Goal: Transaction & Acquisition: Purchase product/service

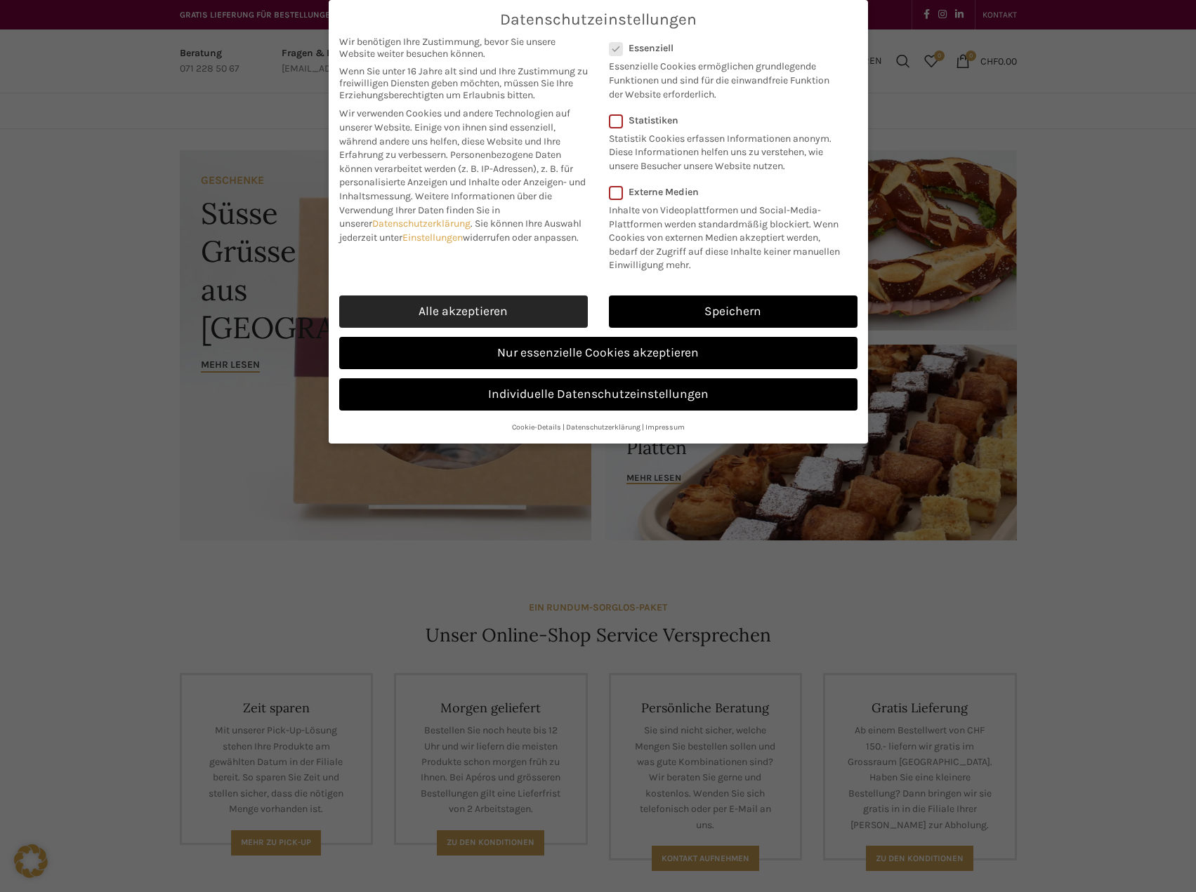
click at [487, 328] on link "Alle akzeptieren" at bounding box center [463, 312] width 249 height 32
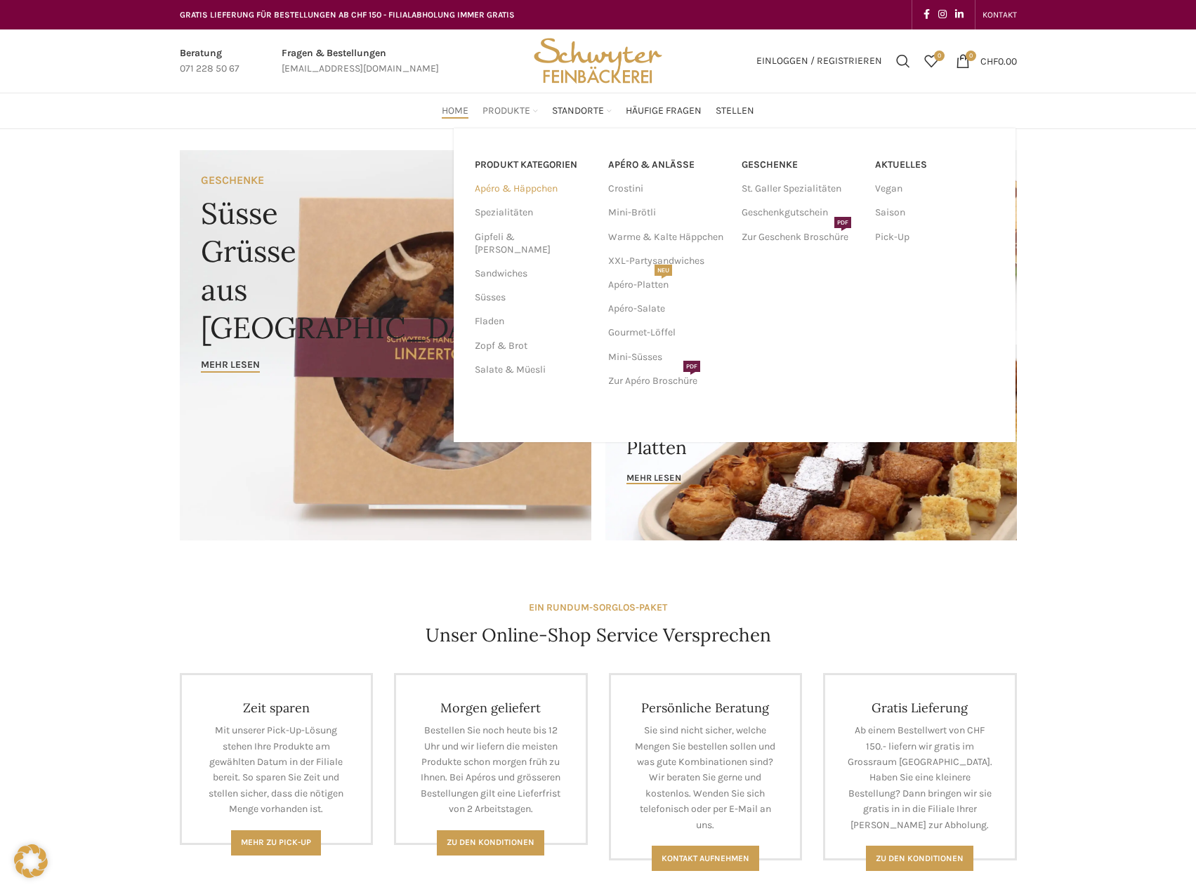
click at [513, 189] on link "Apéro & Häppchen" at bounding box center [533, 189] width 117 height 24
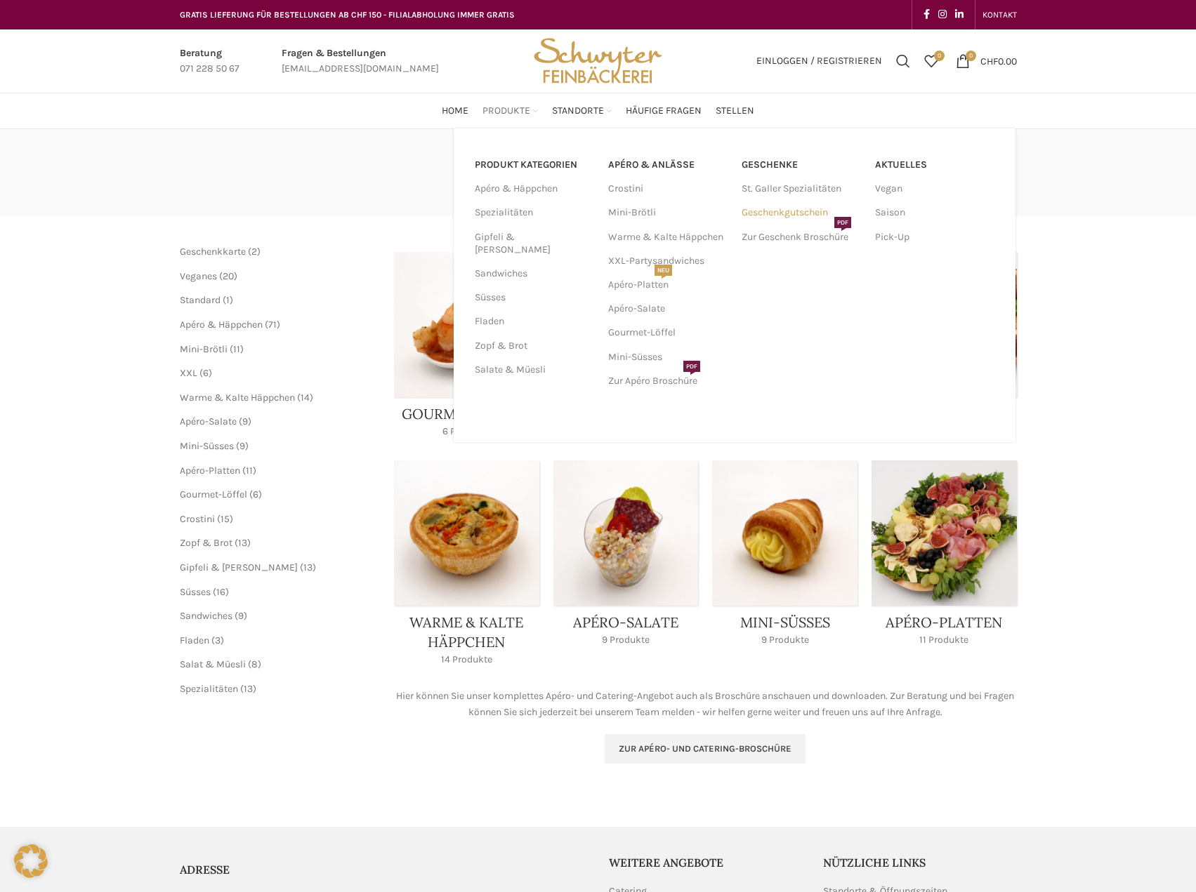
click at [767, 212] on link "Geschenkgutschein" at bounding box center [800, 213] width 119 height 24
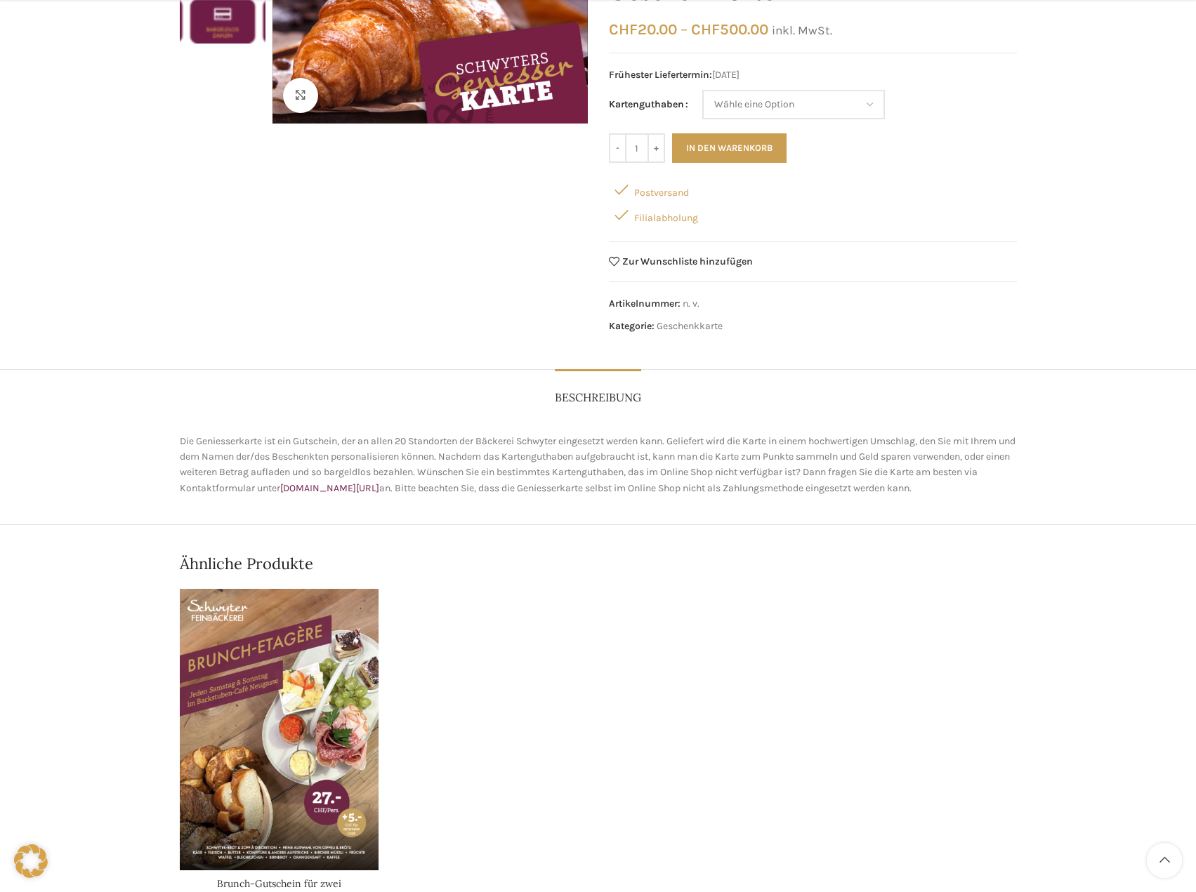
scroll to position [421, 0]
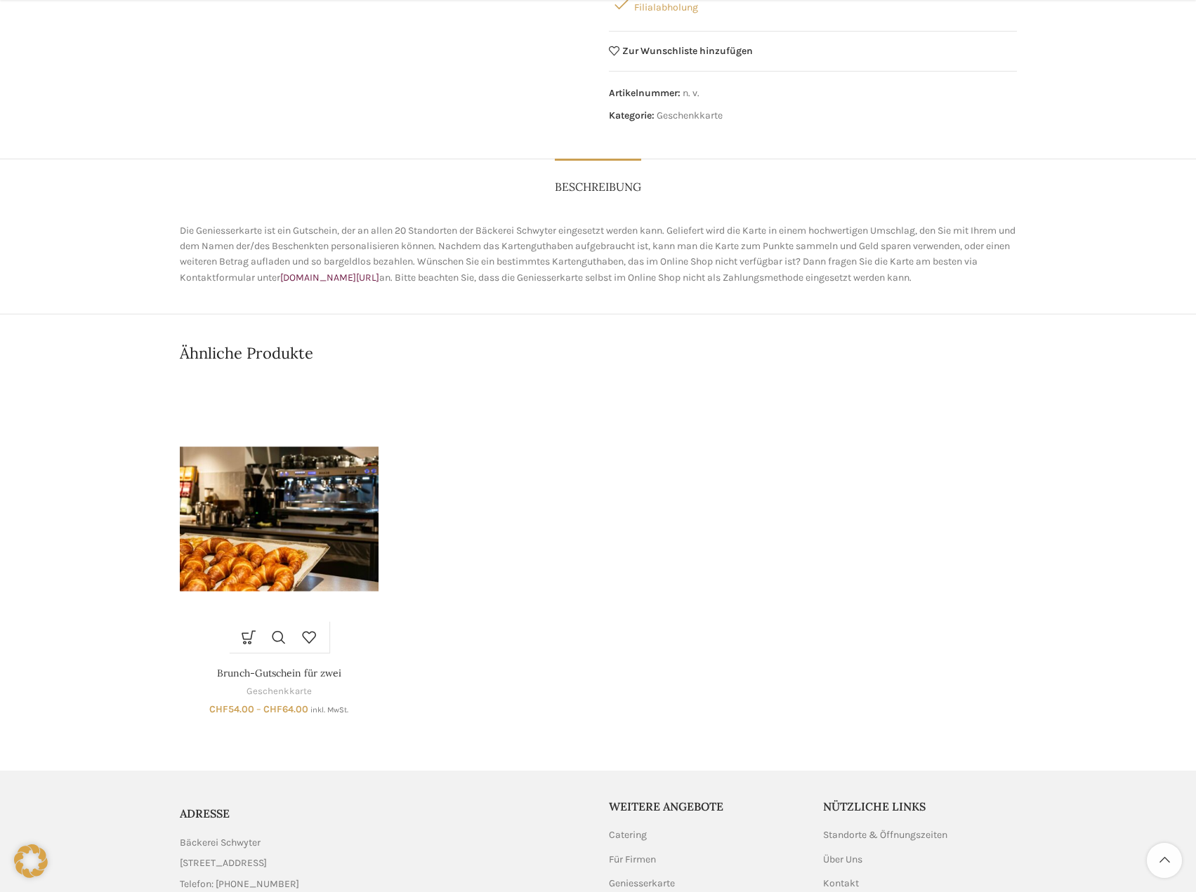
click at [329, 567] on img "Brunch-Gutschein für zwei" at bounding box center [279, 519] width 199 height 282
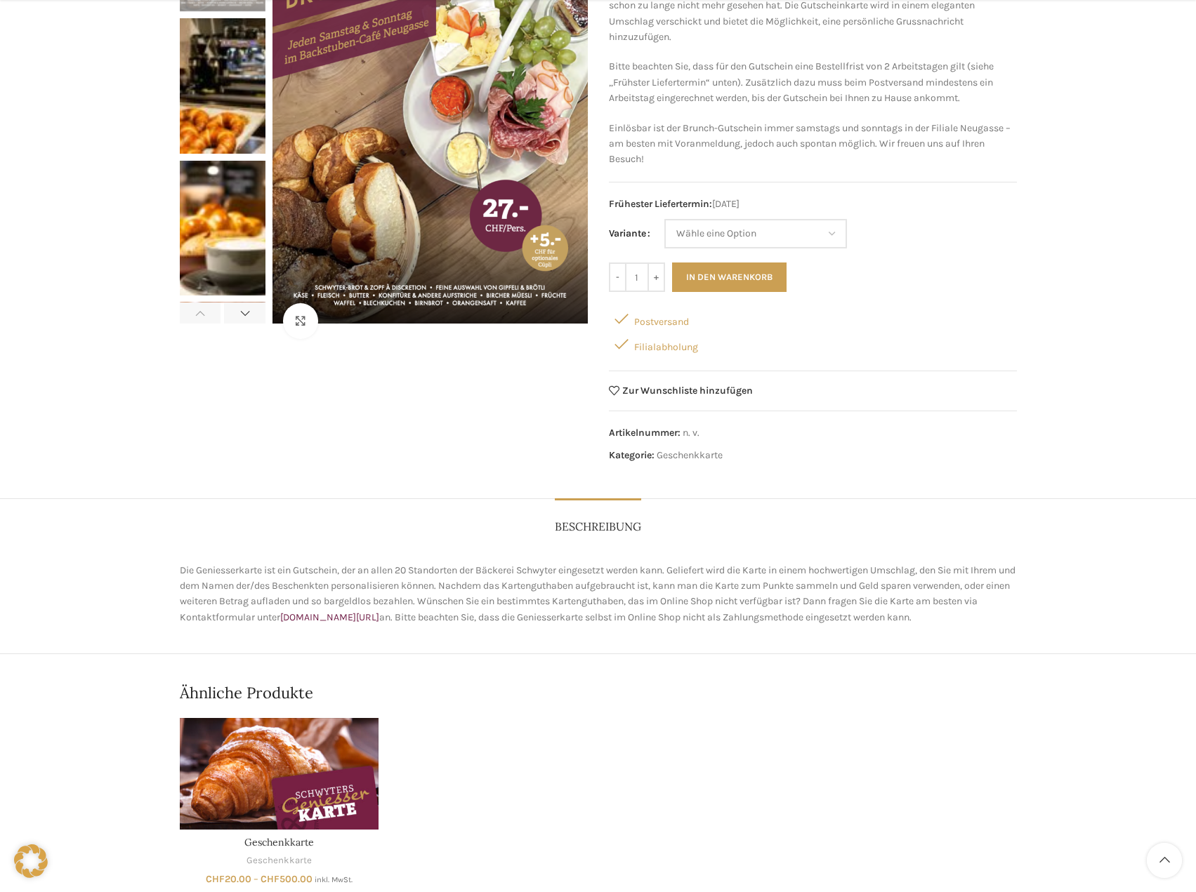
scroll to position [562, 0]
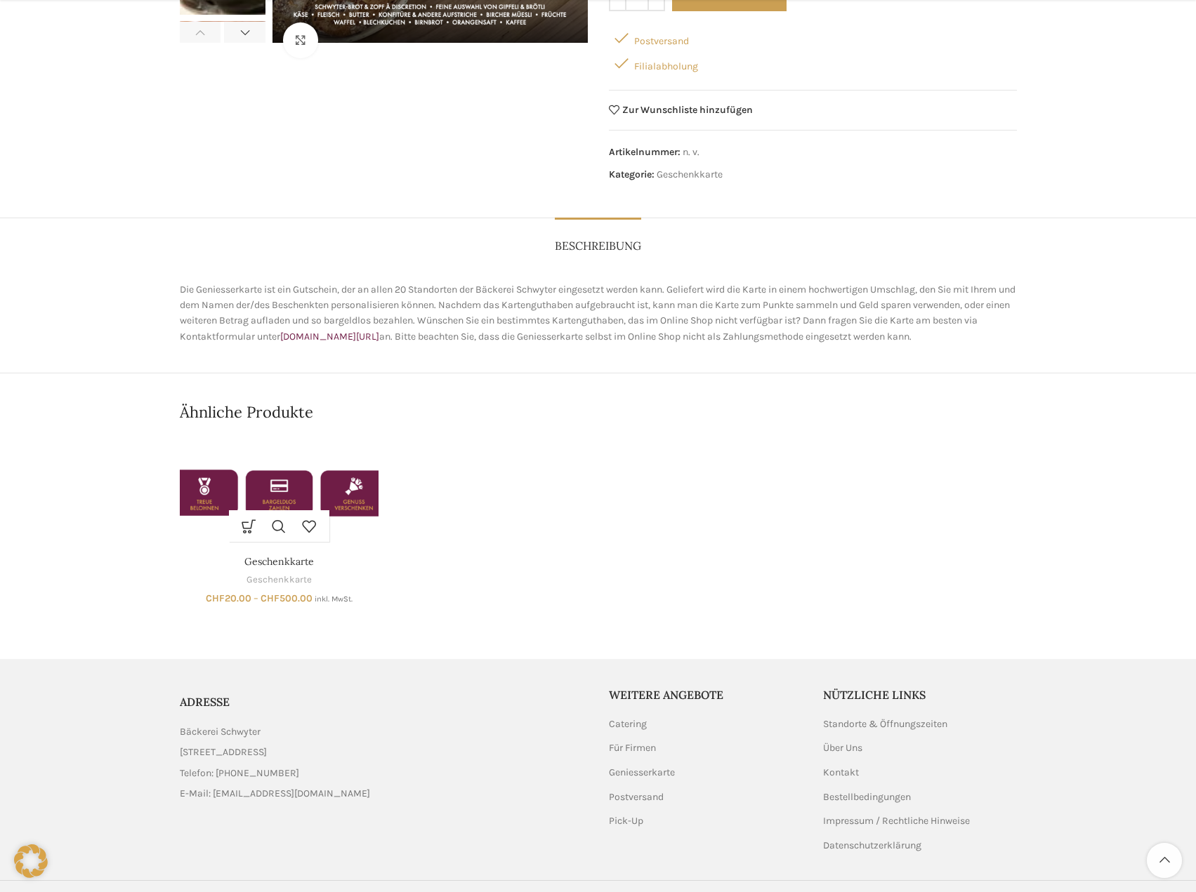
click at [326, 534] on div "Ausführung wählen Dieses Produkt weist mehrere Varianten auf. Die Optionen könn…" at bounding box center [279, 526] width 100 height 32
click at [342, 506] on img "Geschenkkarte" at bounding box center [279, 493] width 199 height 112
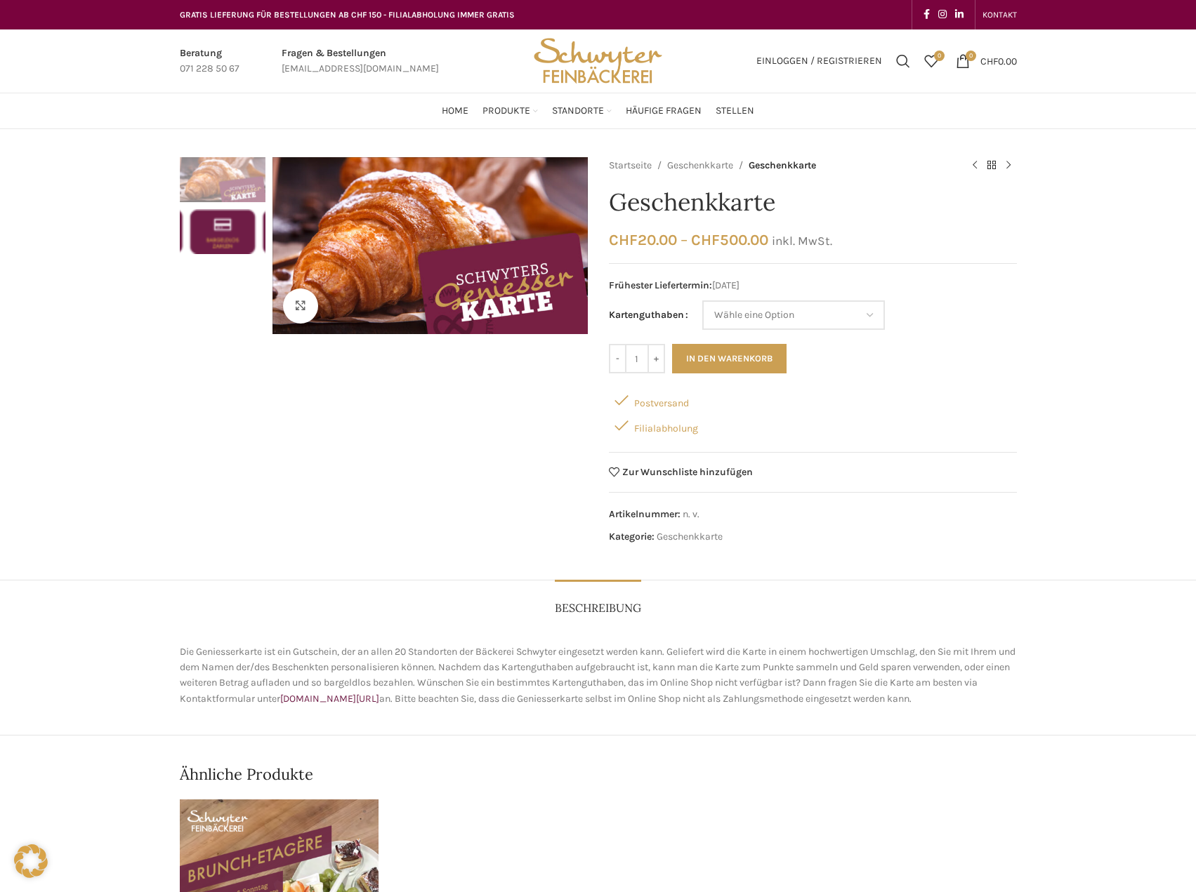
scroll to position [281, 0]
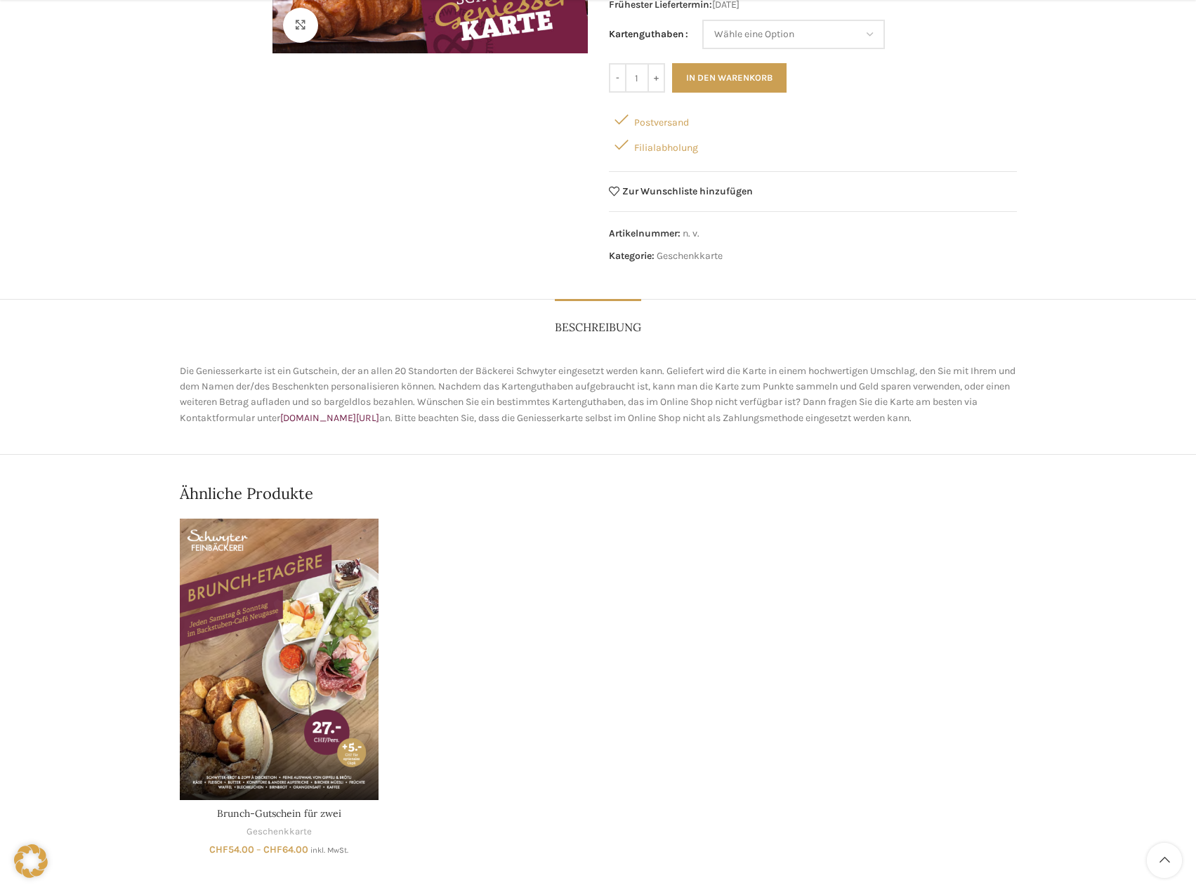
click at [293, 666] on img "Brunch-Gutschein für zwei" at bounding box center [279, 660] width 199 height 282
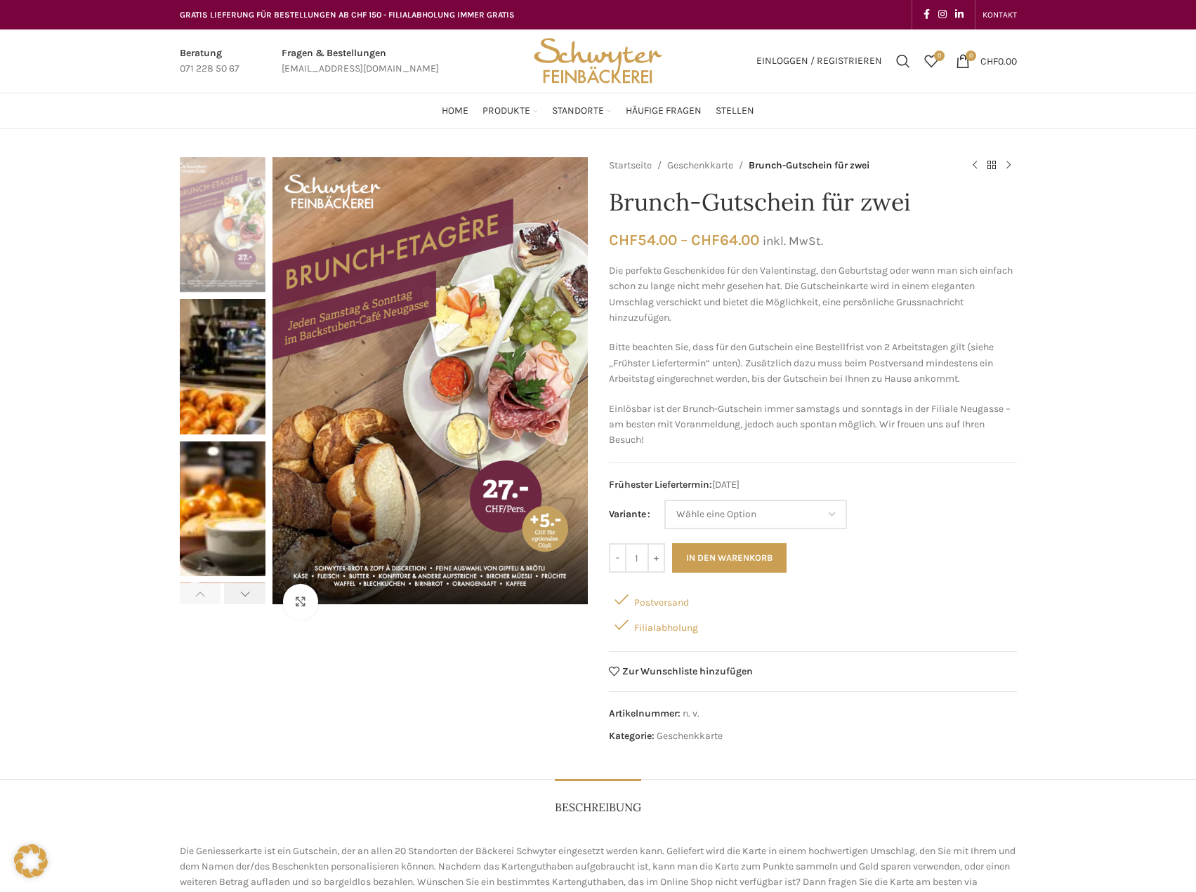
click at [243, 594] on div "Next slide" at bounding box center [244, 593] width 41 height 21
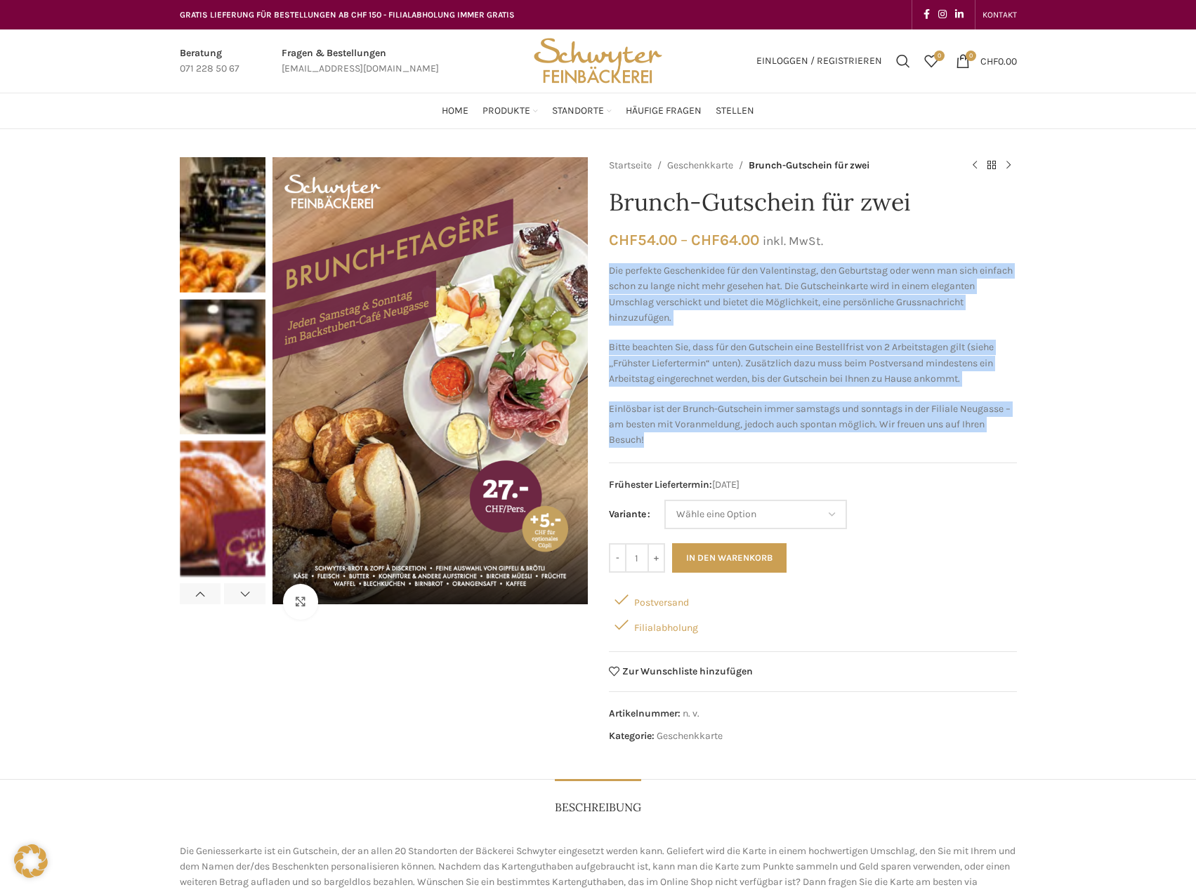
drag, startPoint x: 609, startPoint y: 273, endPoint x: 876, endPoint y: 439, distance: 314.7
click at [876, 439] on div "Die perfekte Geschenkidee für den Valentinstag, den Geburtstag oder wenn man si…" at bounding box center [813, 355] width 408 height 185
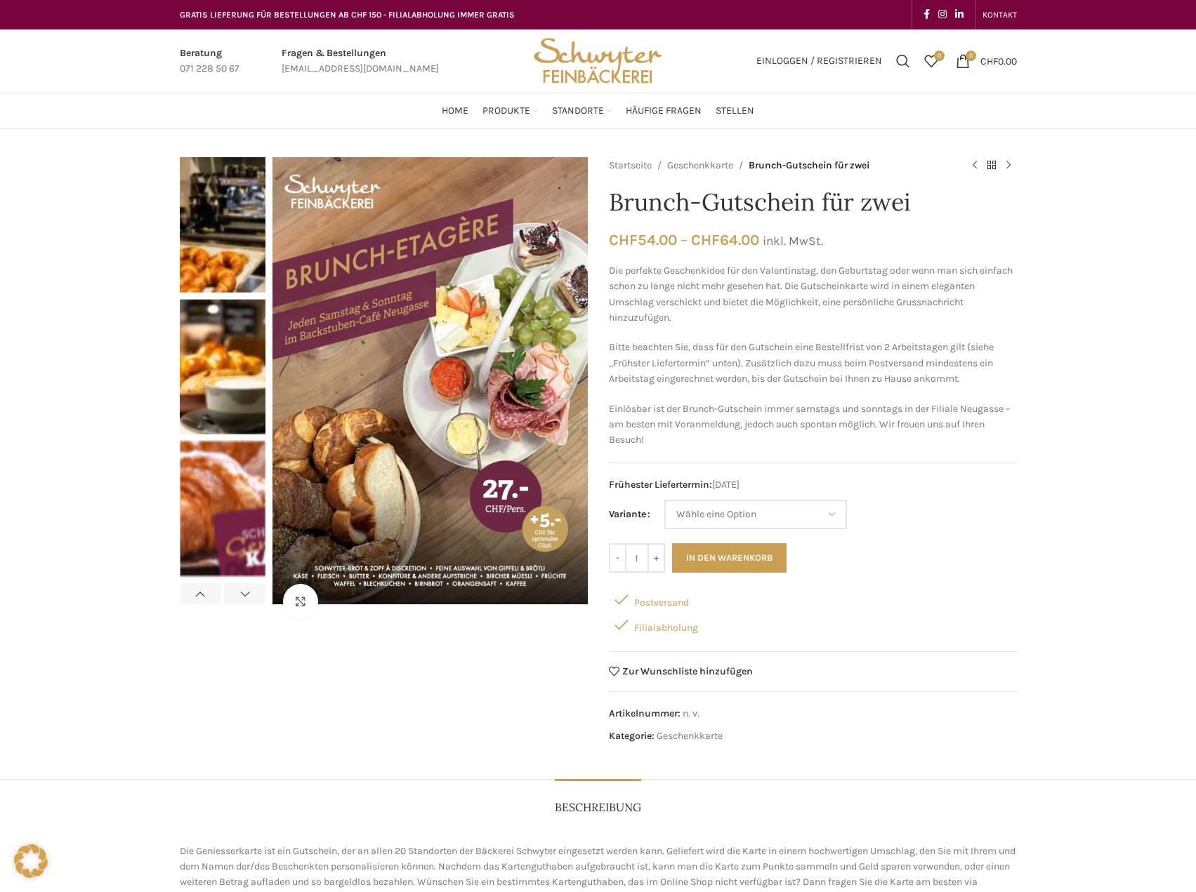
click at [945, 221] on div "Startseite Geschenkkarte Brunch-Gutschein für zwei Hausgemachte Totenbeinli CHF…" at bounding box center [813, 454] width 408 height 594
click at [780, 555] on button "In den Warenkorb" at bounding box center [729, 557] width 114 height 29
click at [715, 550] on button "In den Warenkorb" at bounding box center [729, 557] width 114 height 29
click at [649, 560] on input "+" at bounding box center [656, 557] width 18 height 29
click at [701, 562] on button "In den Warenkorb" at bounding box center [729, 557] width 114 height 29
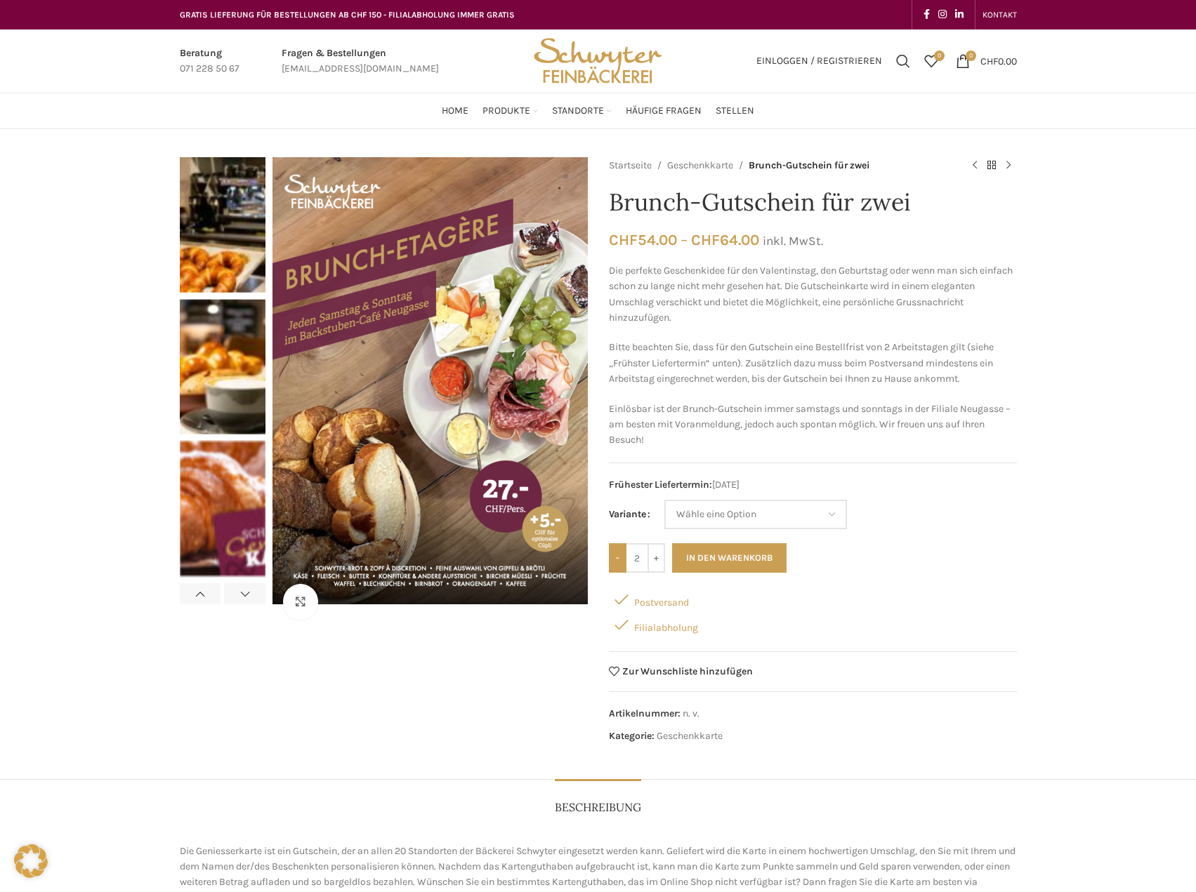
click at [614, 567] on input "-" at bounding box center [618, 557] width 18 height 29
type input "1"
click at [759, 512] on select "Wähle eine Option Etagèren-Brunch für zwei ohne Cüpli Etagèren-Brunch für zwei …" at bounding box center [755, 514] width 183 height 29
click at [665, 500] on select "Wähle eine Option Etagèren-Brunch für zwei ohne Cüpli Etagèren-Brunch für zwei …" at bounding box center [755, 514] width 183 height 29
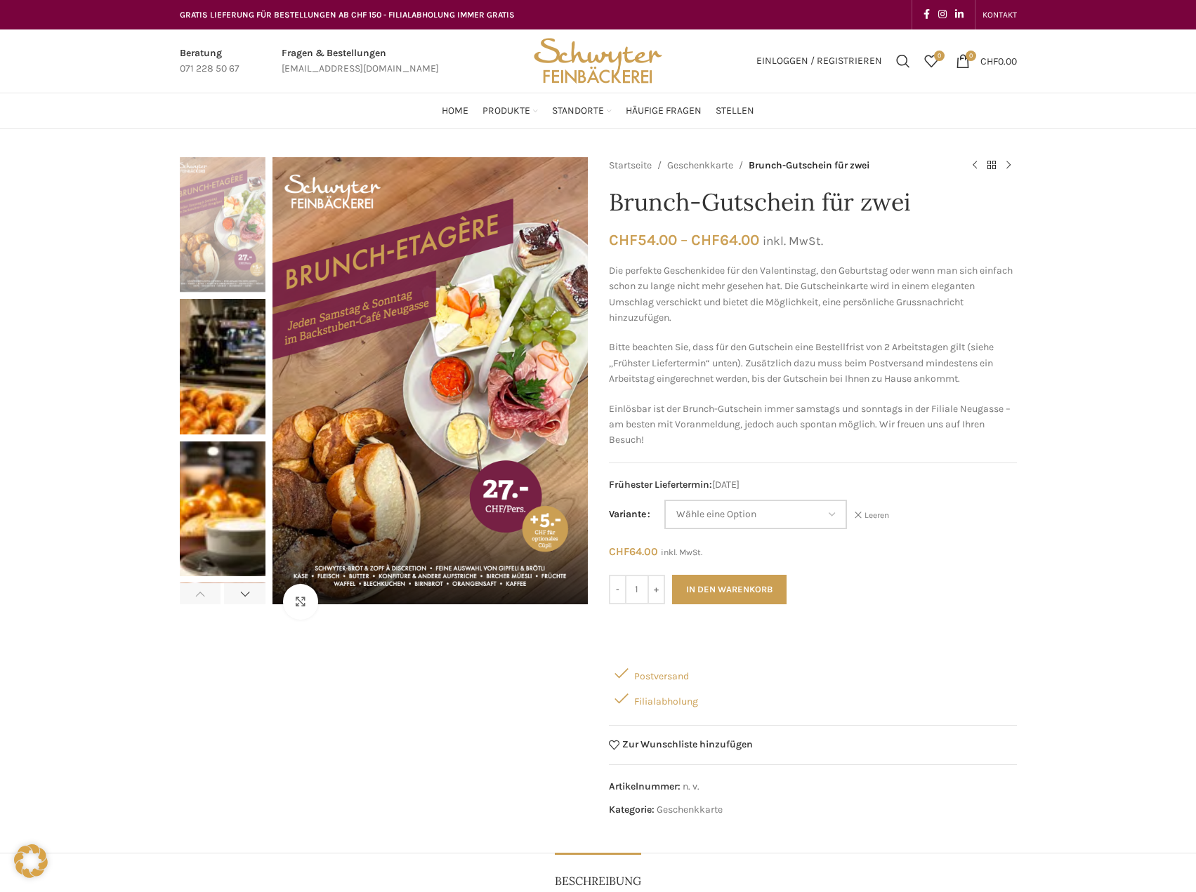
click at [739, 520] on select "Wähle eine Option Etagèren-Brunch für zwei ohne Cüpli Etagèren-Brunch für zwei …" at bounding box center [755, 514] width 183 height 29
click at [665, 500] on select "Wähle eine Option Etagèren-Brunch für zwei ohne Cüpli Etagèren-Brunch für zwei …" at bounding box center [755, 514] width 183 height 29
click at [759, 509] on select "Wähle eine Option Etagèren-Brunch für zwei ohne Cüpli Etagèren-Brunch für zwei …" at bounding box center [755, 514] width 183 height 29
click at [665, 500] on select "Wähle eine Option Etagèren-Brunch für zwei ohne Cüpli Etagèren-Brunch für zwei …" at bounding box center [755, 514] width 183 height 29
click at [784, 515] on select "Wähle eine Option Etagèren-Brunch für zwei ohne Cüpli Etagèren-Brunch für zwei …" at bounding box center [755, 514] width 183 height 29
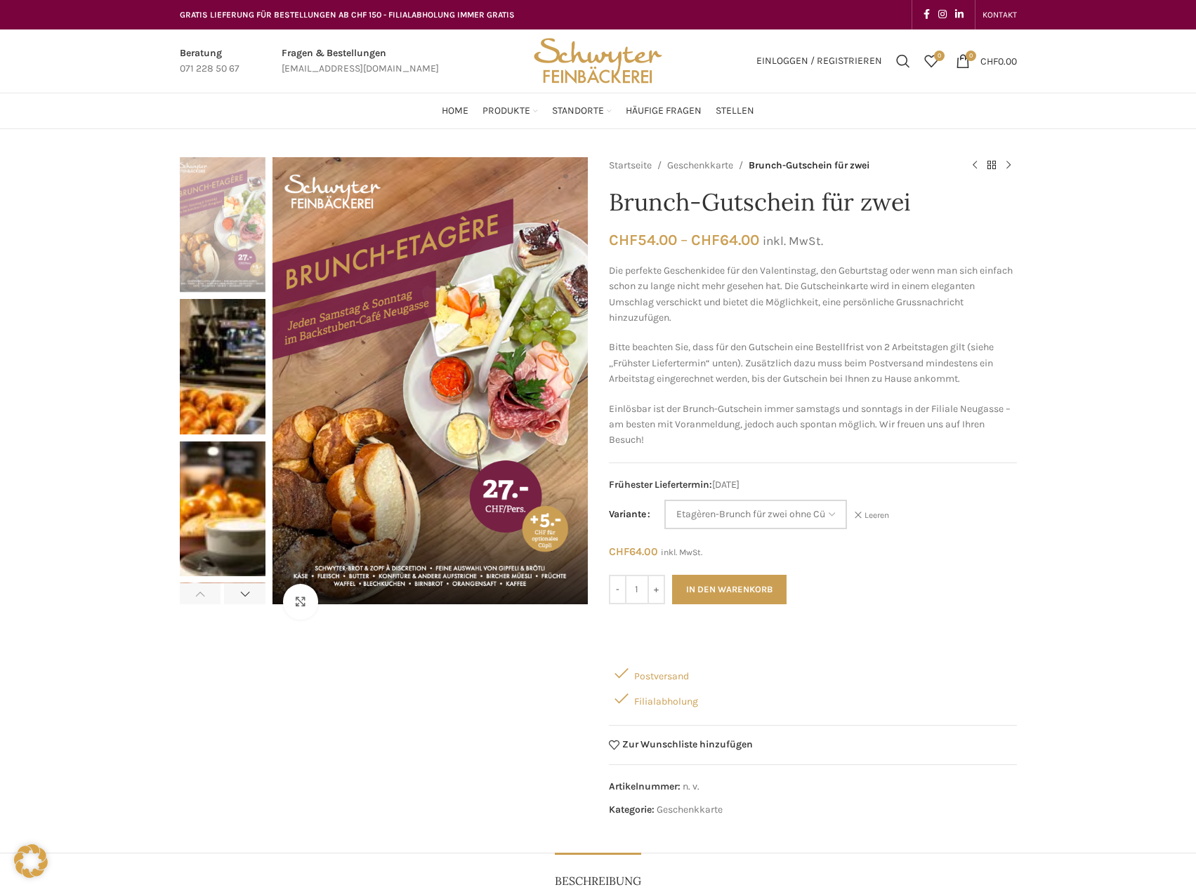
click at [665, 500] on select "Wähle eine Option Etagèren-Brunch für zwei ohne Cüpli Etagèren-Brunch für zwei …" at bounding box center [755, 514] width 183 height 29
select select "Etagèren-Brunch für zwei ohne Cüpli"
click at [742, 590] on button "In den Warenkorb" at bounding box center [729, 589] width 114 height 29
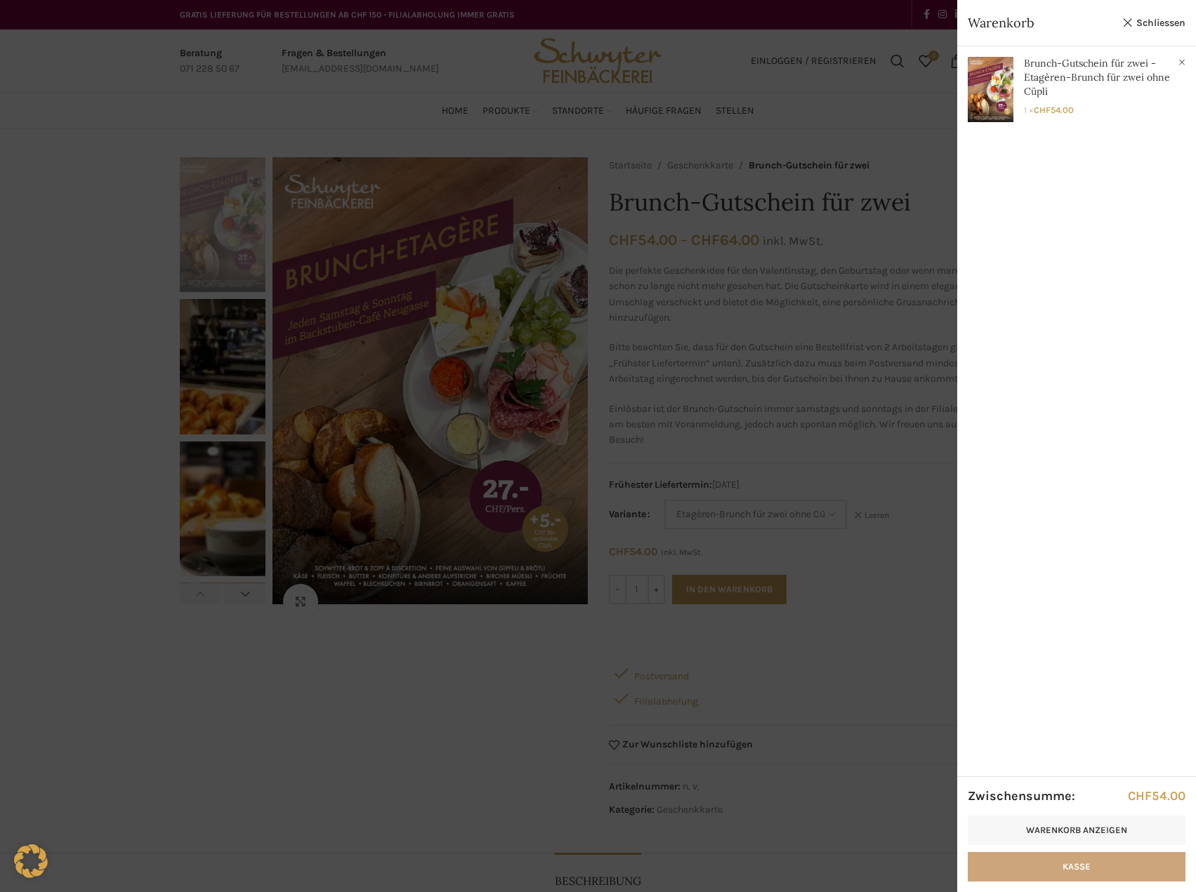
click at [1038, 861] on link "Kasse" at bounding box center [1077, 866] width 218 height 29
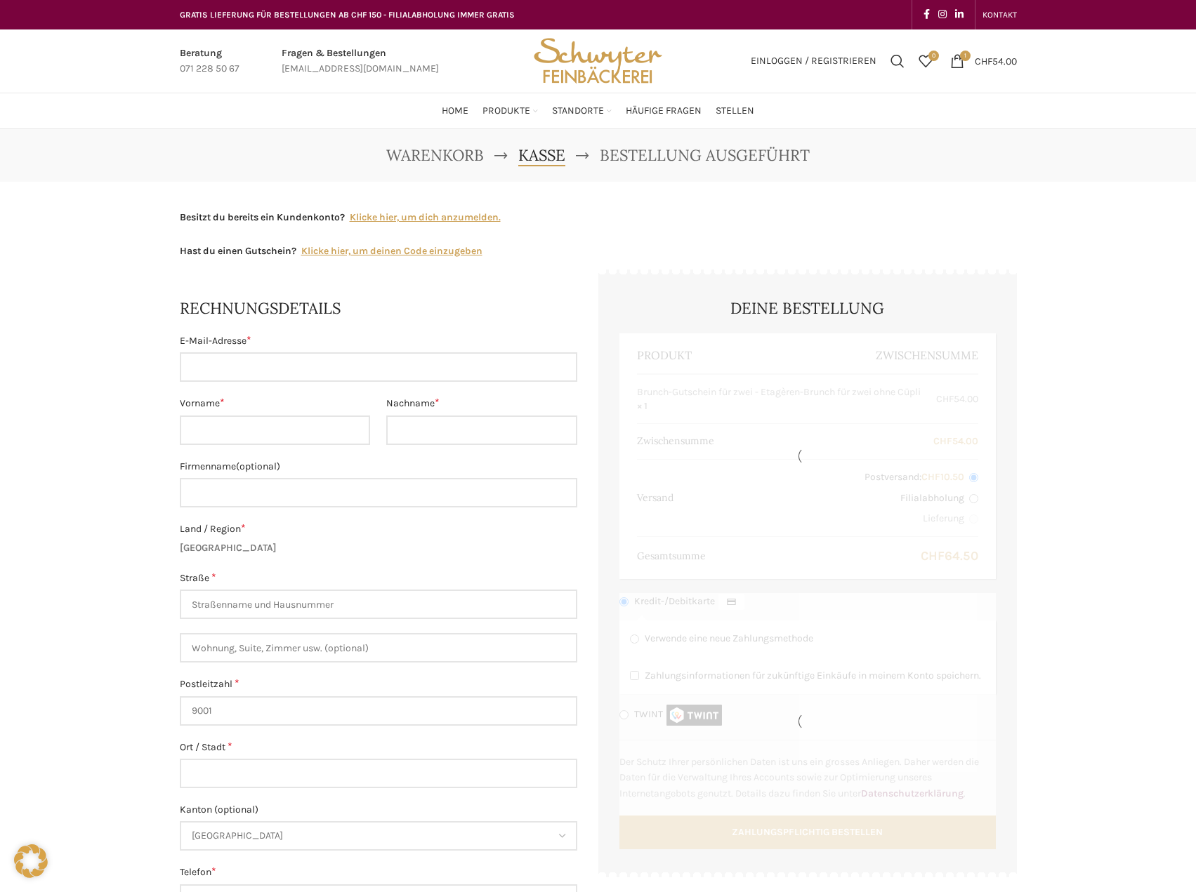
select select "SG"
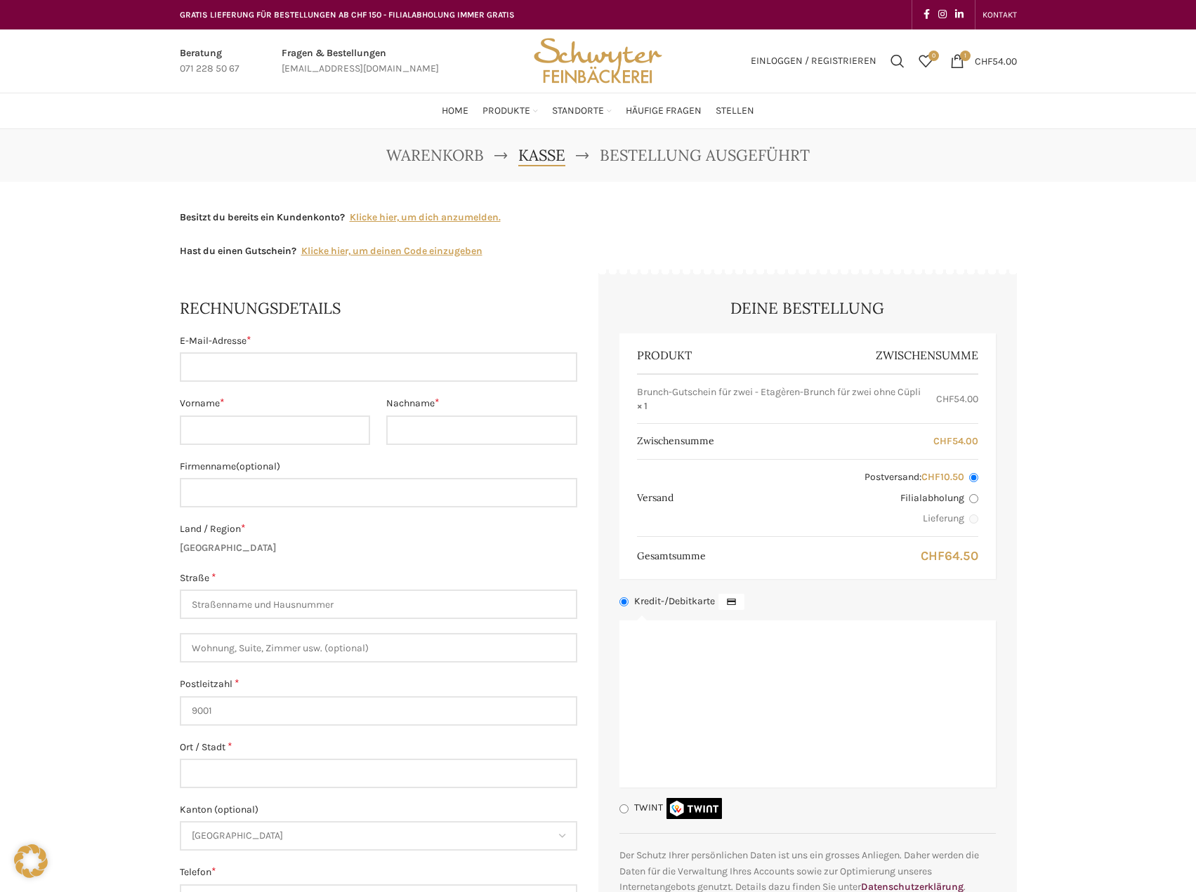
click at [972, 503] on input "Filialabholung" at bounding box center [973, 498] width 9 height 9
radio input "true"
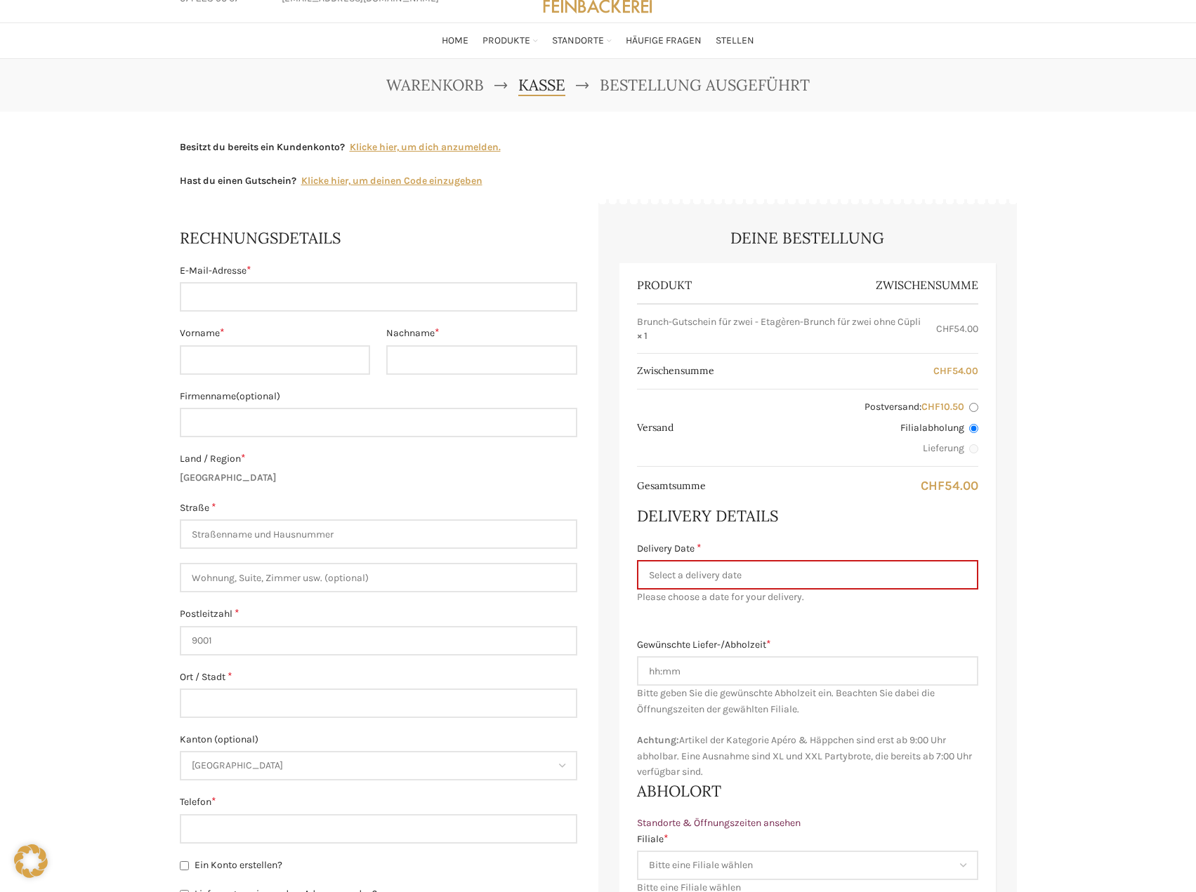
scroll to position [140, 0]
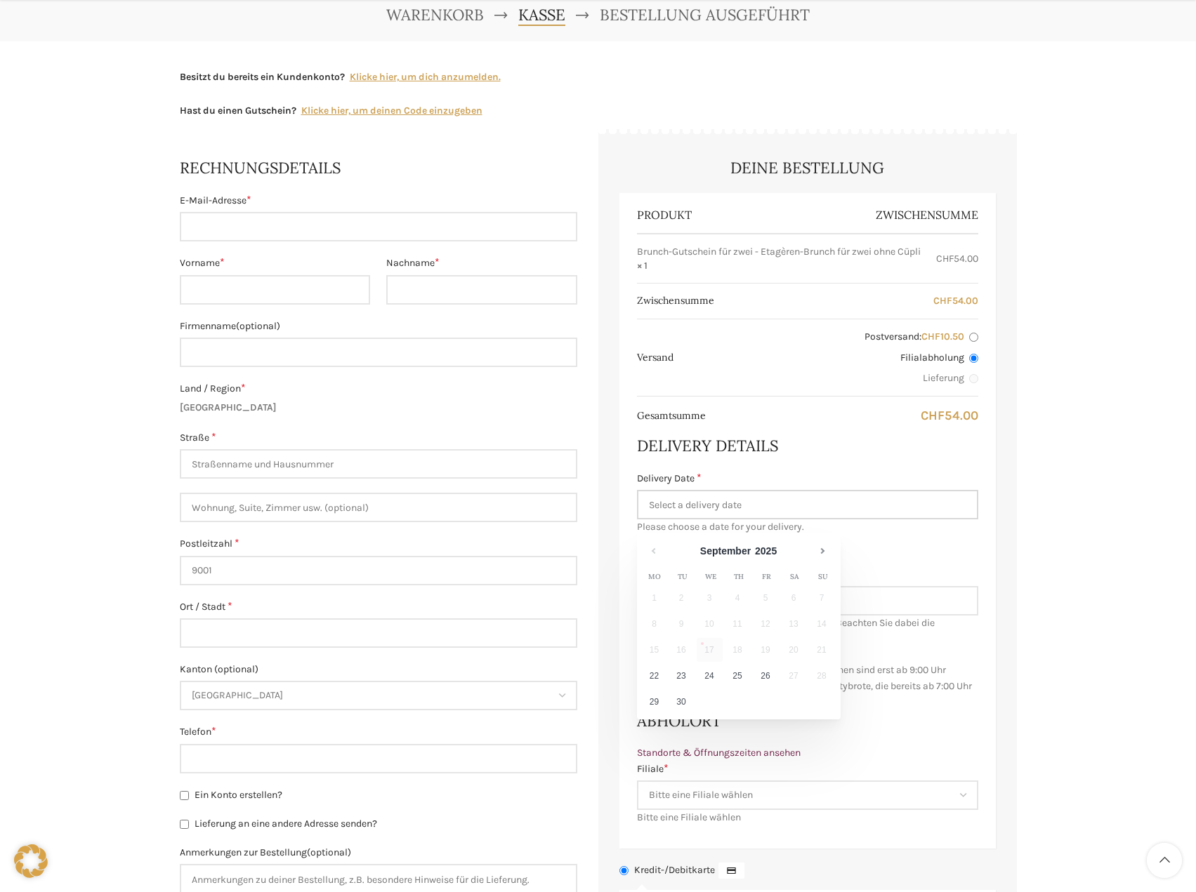
click at [750, 517] on input "Delivery Date *" at bounding box center [807, 504] width 341 height 29
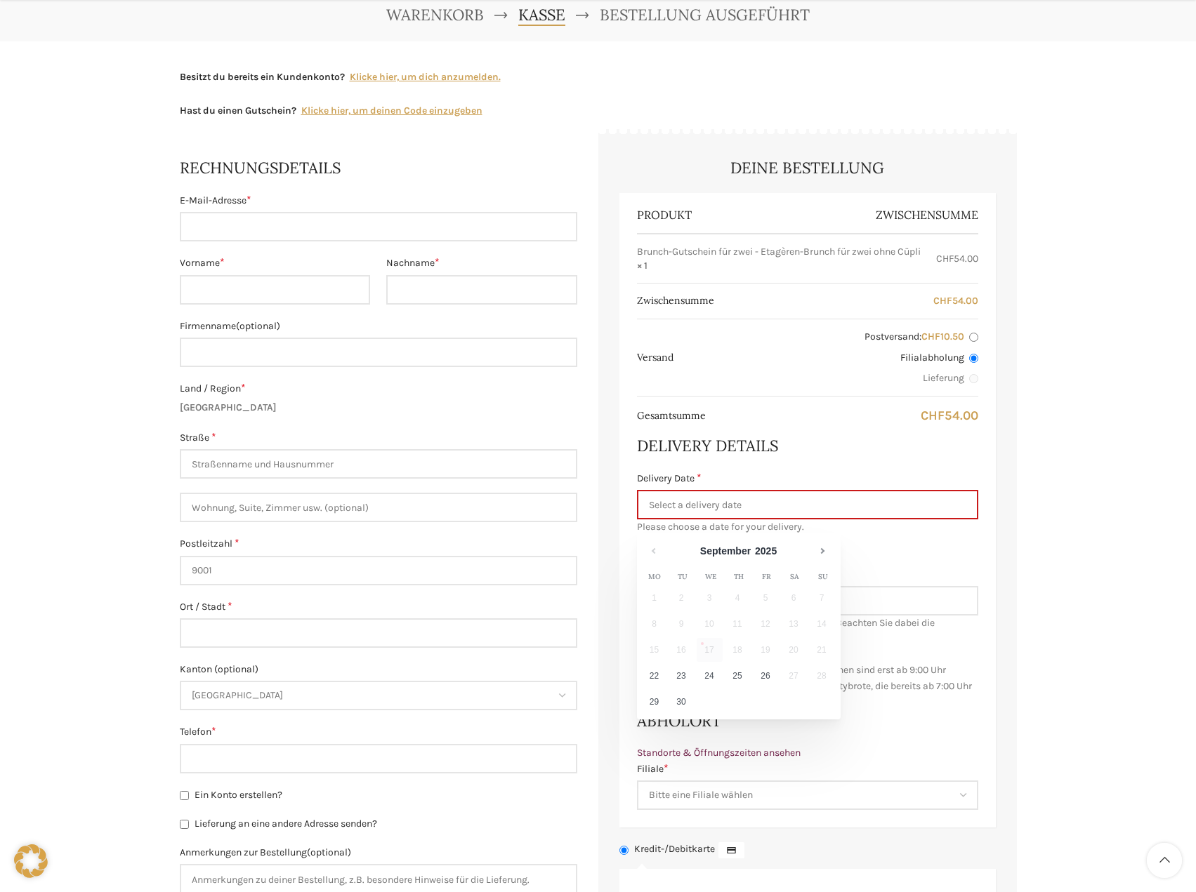
click at [984, 586] on div "Produkt Zwischensumme Brunch-Gutschein für zwei - Etagèren-Brunch für zwei ohne…" at bounding box center [807, 510] width 376 height 635
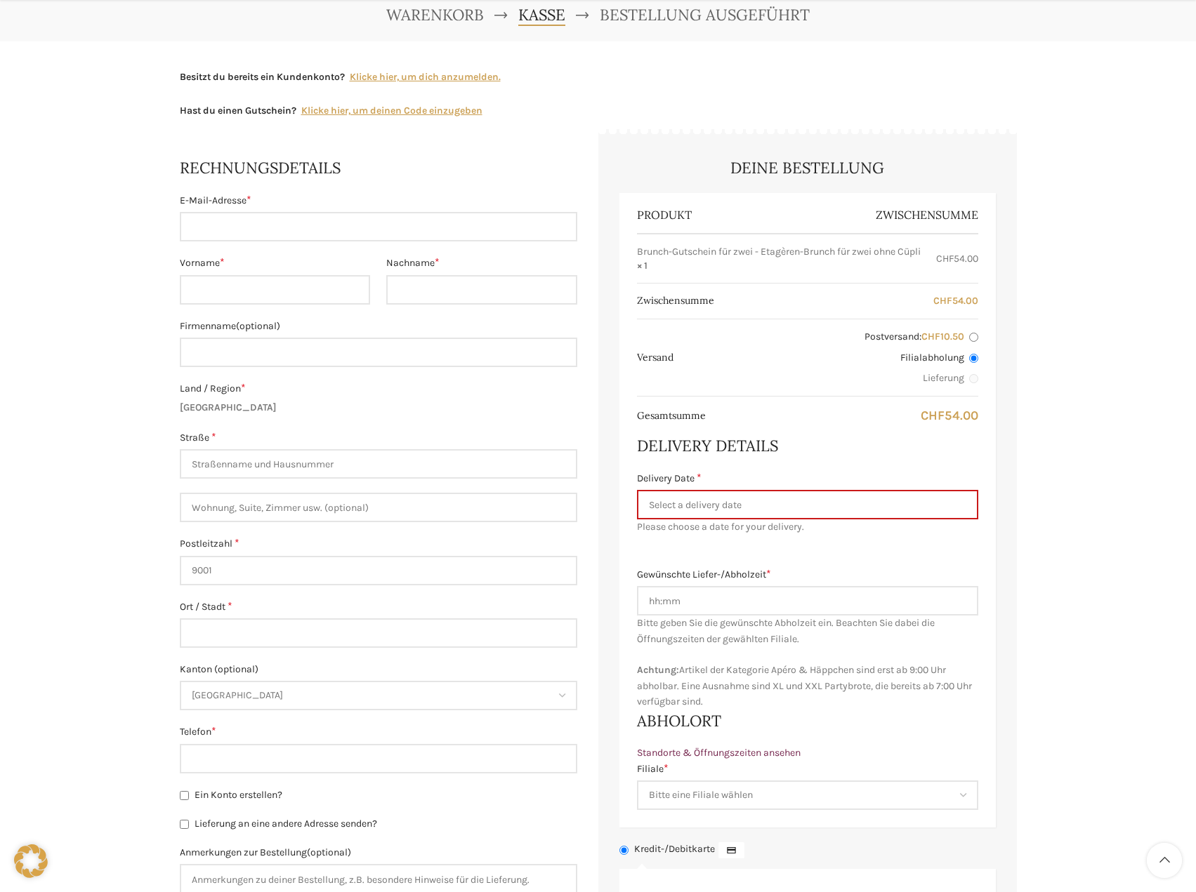
scroll to position [0, 0]
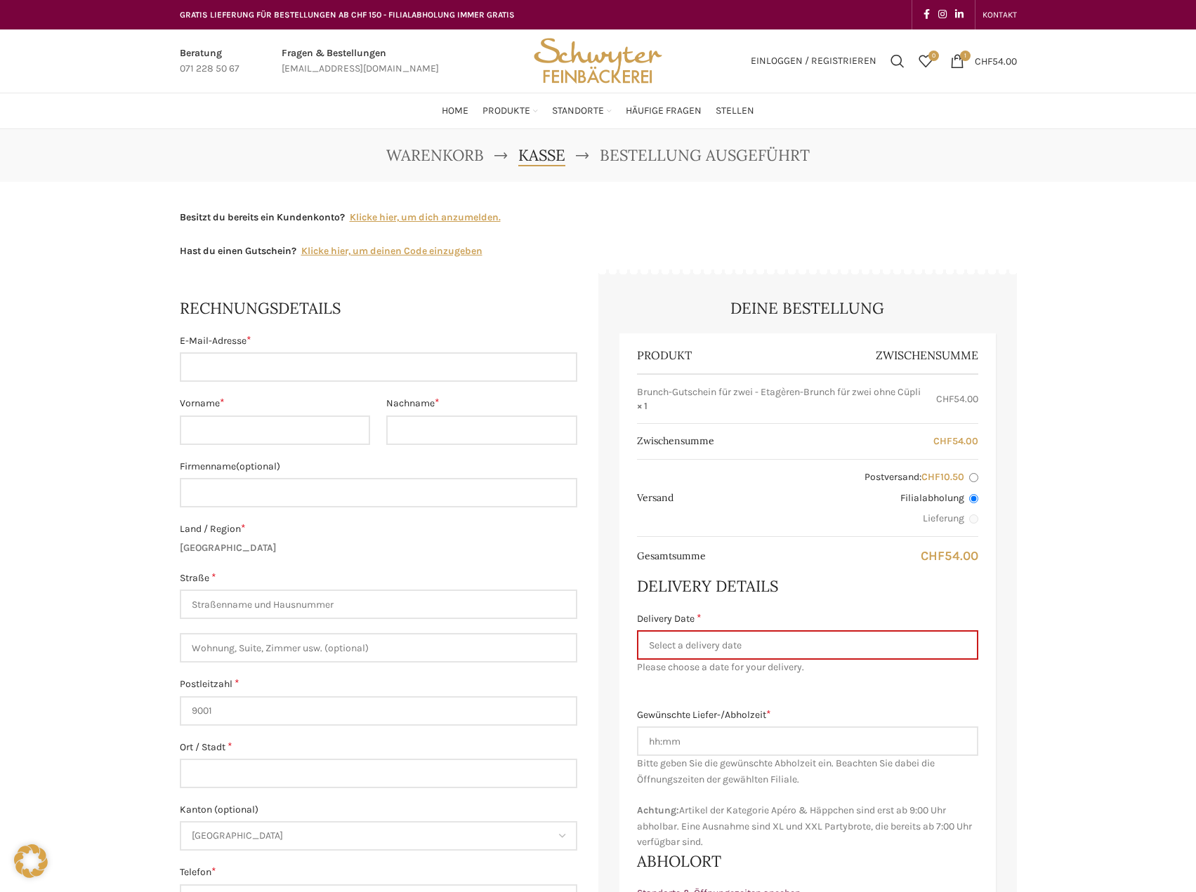
click at [977, 482] on input "Postversand: CHF 10.50" at bounding box center [973, 477] width 9 height 9
radio input "true"
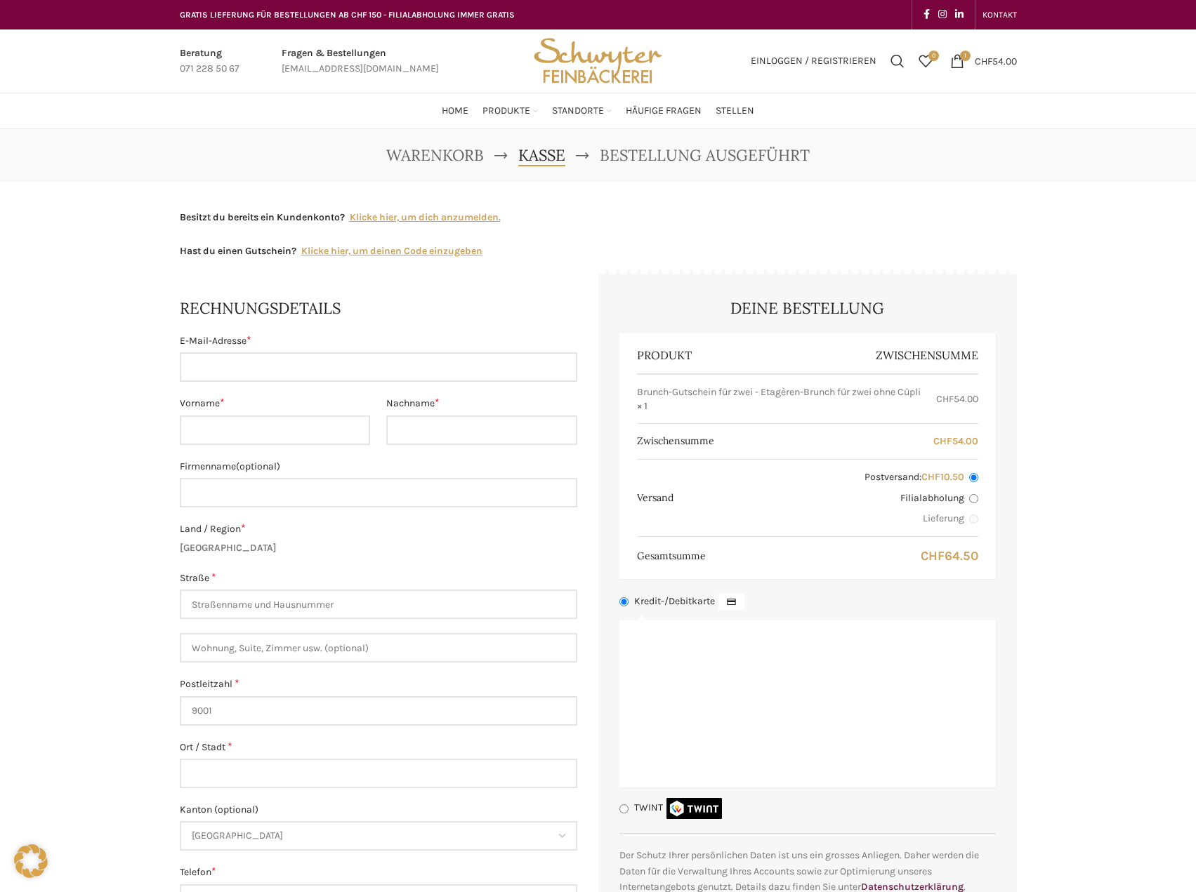
click at [971, 503] on input "Filialabholung" at bounding box center [973, 498] width 9 height 9
radio input "true"
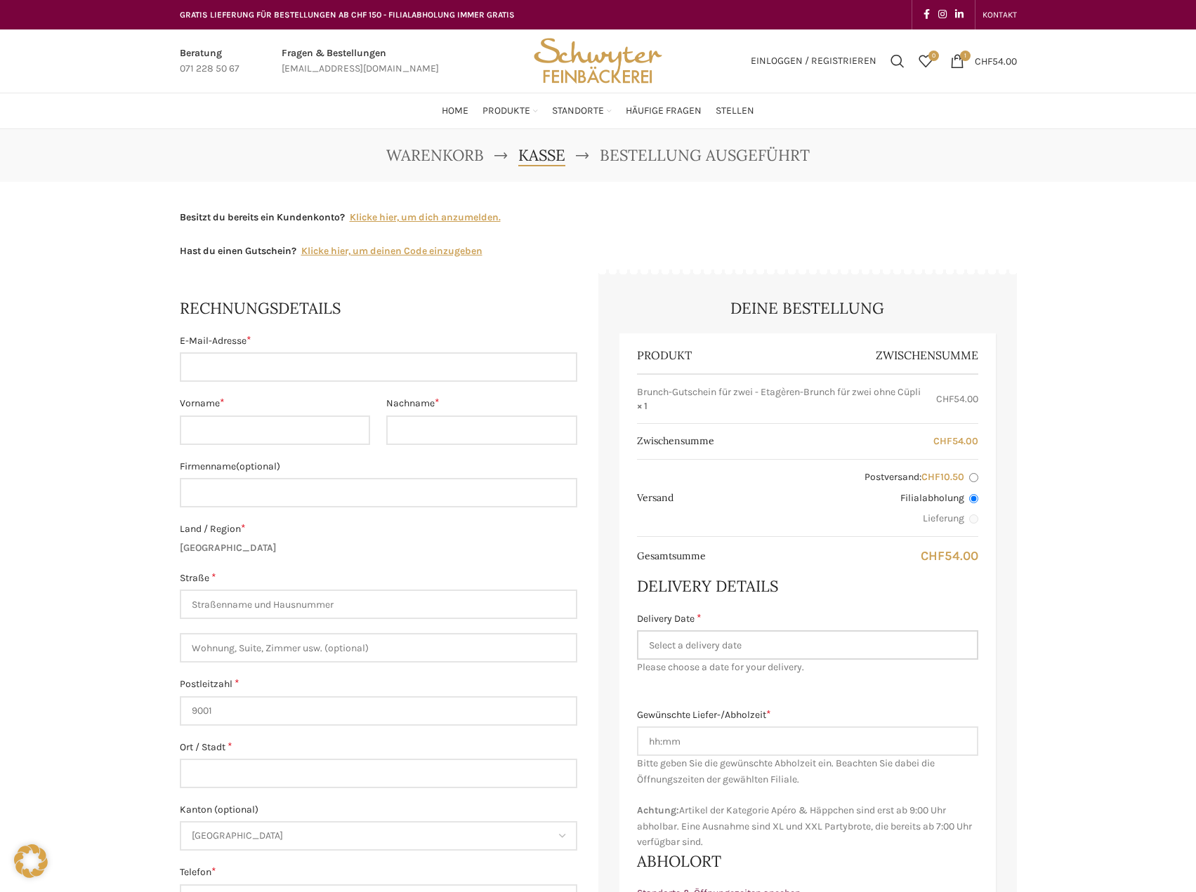
click at [718, 656] on input "Delivery Date *" at bounding box center [807, 645] width 341 height 29
click at [680, 253] on div "Hast du einen Gutschein? Klicke hier, um deinen Code einzugeben" at bounding box center [598, 260] width 837 height 33
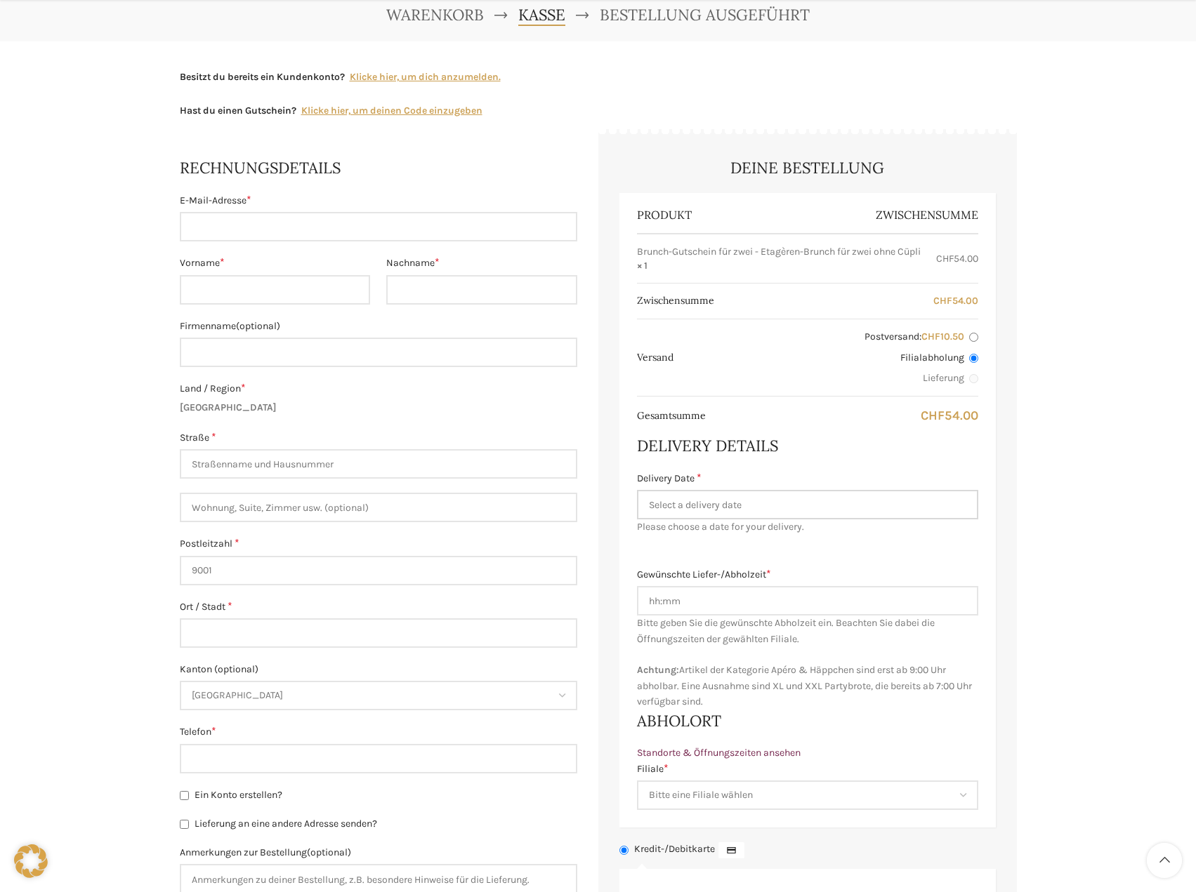
click at [732, 510] on input "Delivery Date *" at bounding box center [807, 504] width 341 height 29
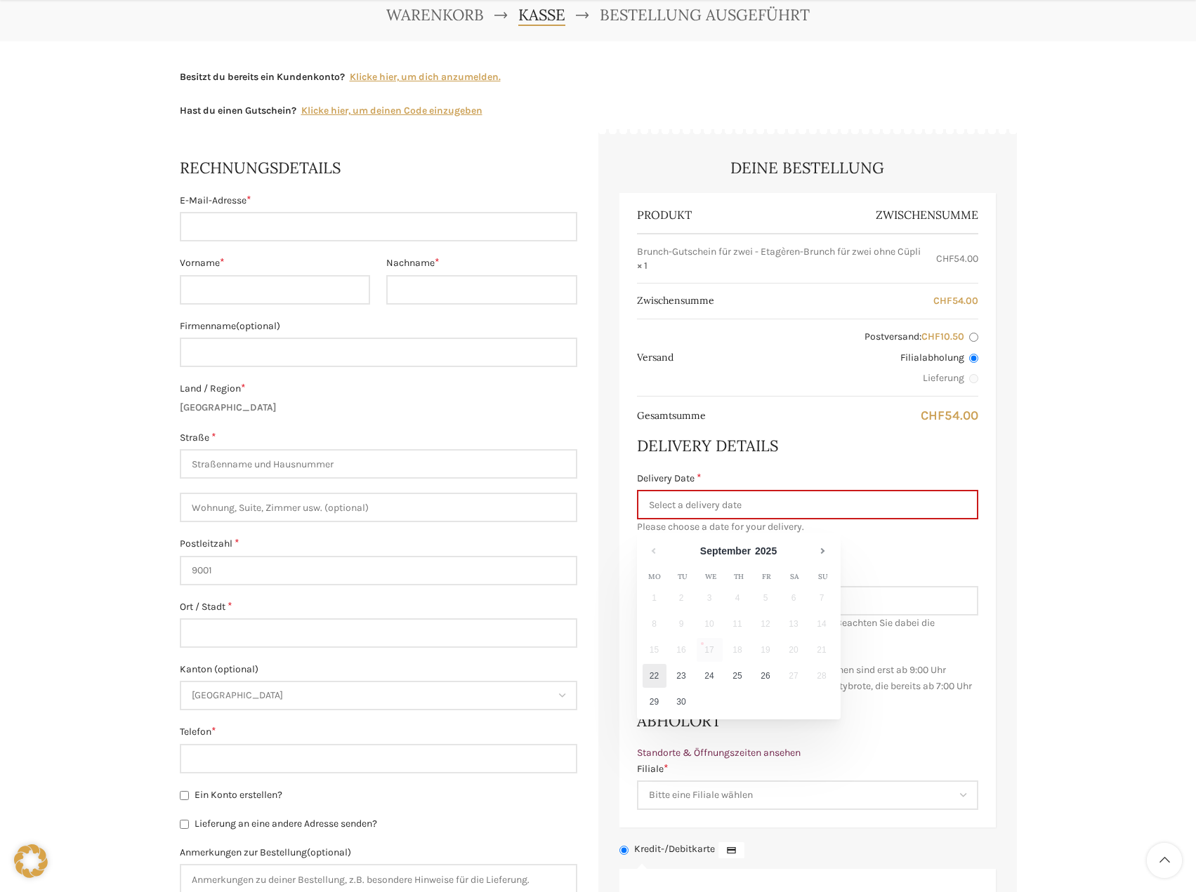
click at [655, 671] on link "22" at bounding box center [654, 676] width 24 height 24
type input "22.09.2025"
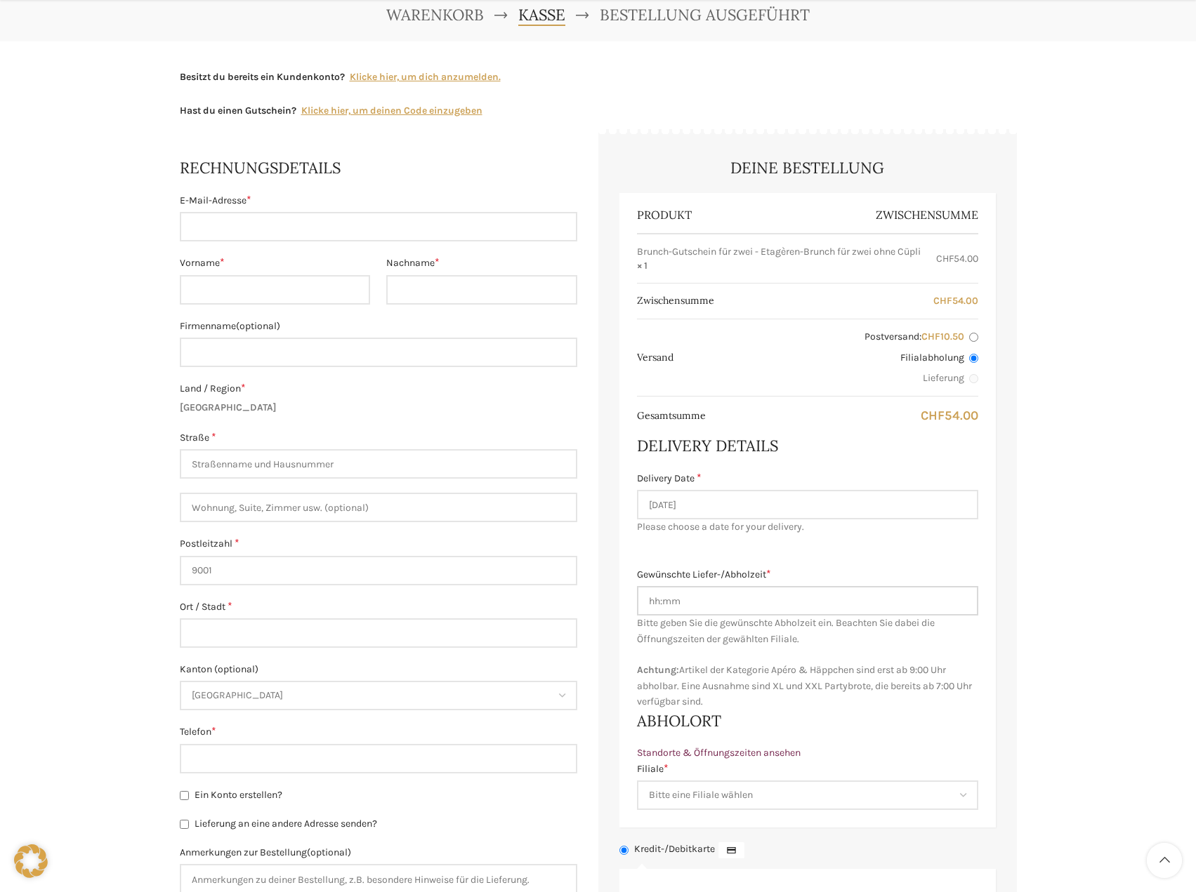
click at [788, 610] on input "Gewünschte Liefer-/Abholzeit *" at bounding box center [807, 600] width 341 height 29
drag, startPoint x: 683, startPoint y: 609, endPoint x: 607, endPoint y: 602, distance: 76.2
click at [607, 602] on div "Deine Bestellung Produkt Zwischensumme Brunch-Gutschein für zwei - Etagèren-Bru…" at bounding box center [807, 687] width 418 height 1103
type input "0730"
click at [792, 576] on div "Produkt Zwischensumme Brunch-Gutschein für zwei - Etagèren-Brunch für zwei ohne…" at bounding box center [807, 510] width 376 height 635
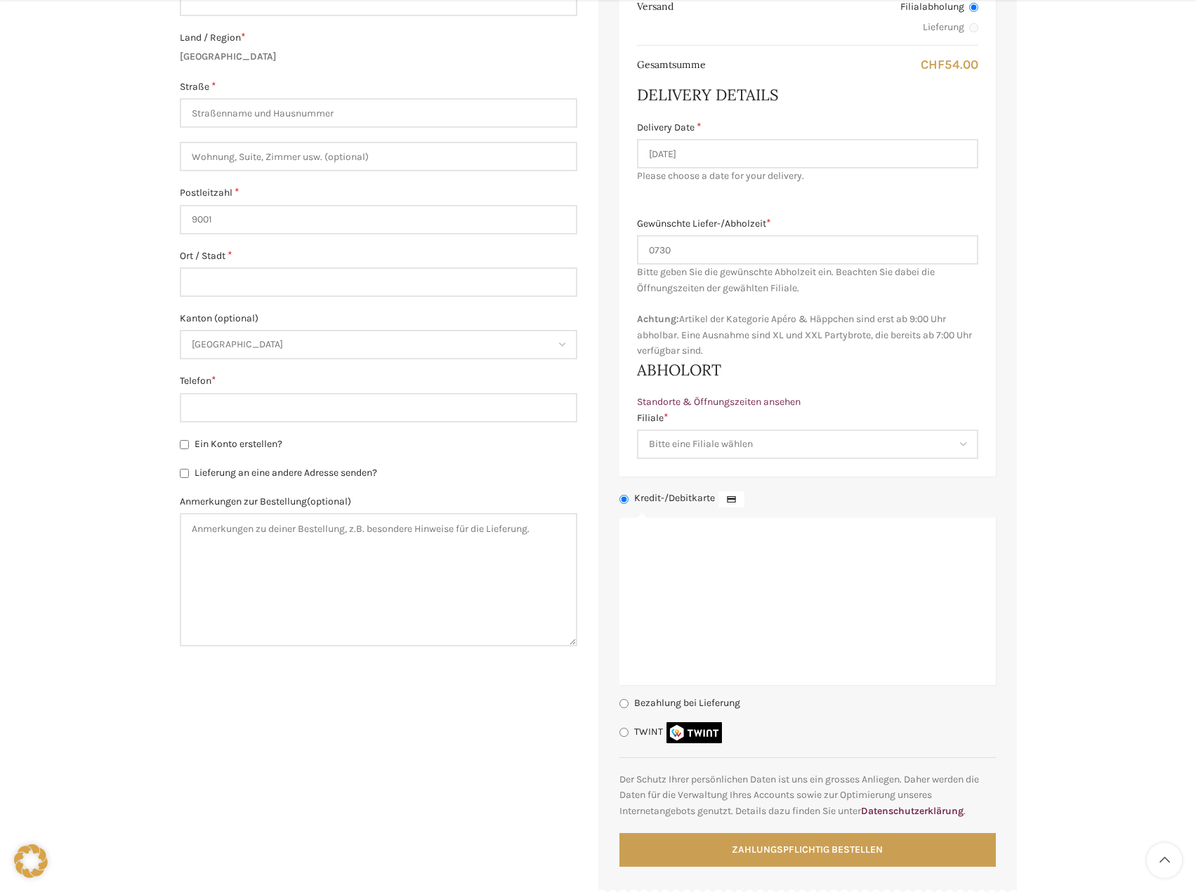
scroll to position [351, 0]
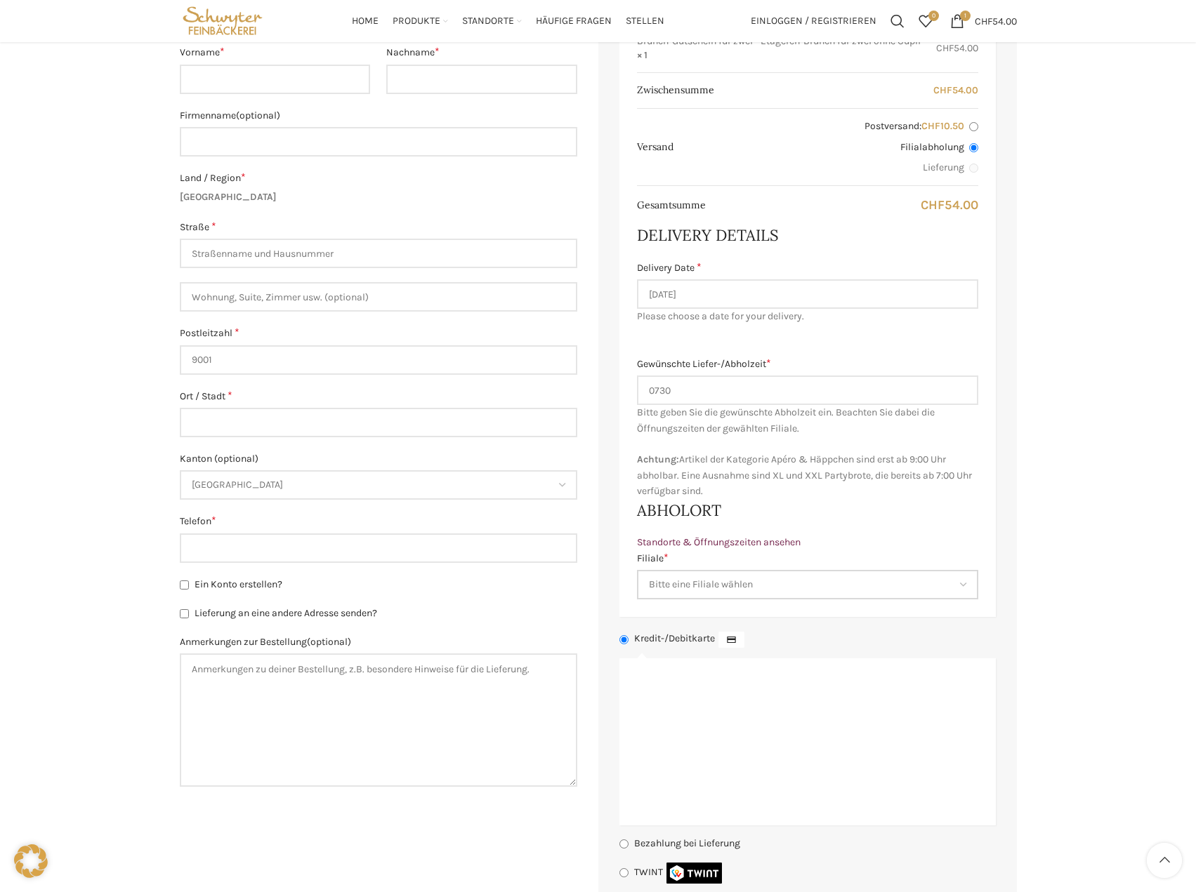
click at [725, 600] on select "Bitte eine Filiale wählen Backstube Schuppis Neugasse Lindenpark Bahnhof St. Ga…" at bounding box center [807, 584] width 341 height 29
select select "11683"
click at [637, 583] on select "Bitte eine Filiale wählen Backstube Schuppis Neugasse Lindenpark Bahnhof St. Ga…" at bounding box center [807, 584] width 341 height 29
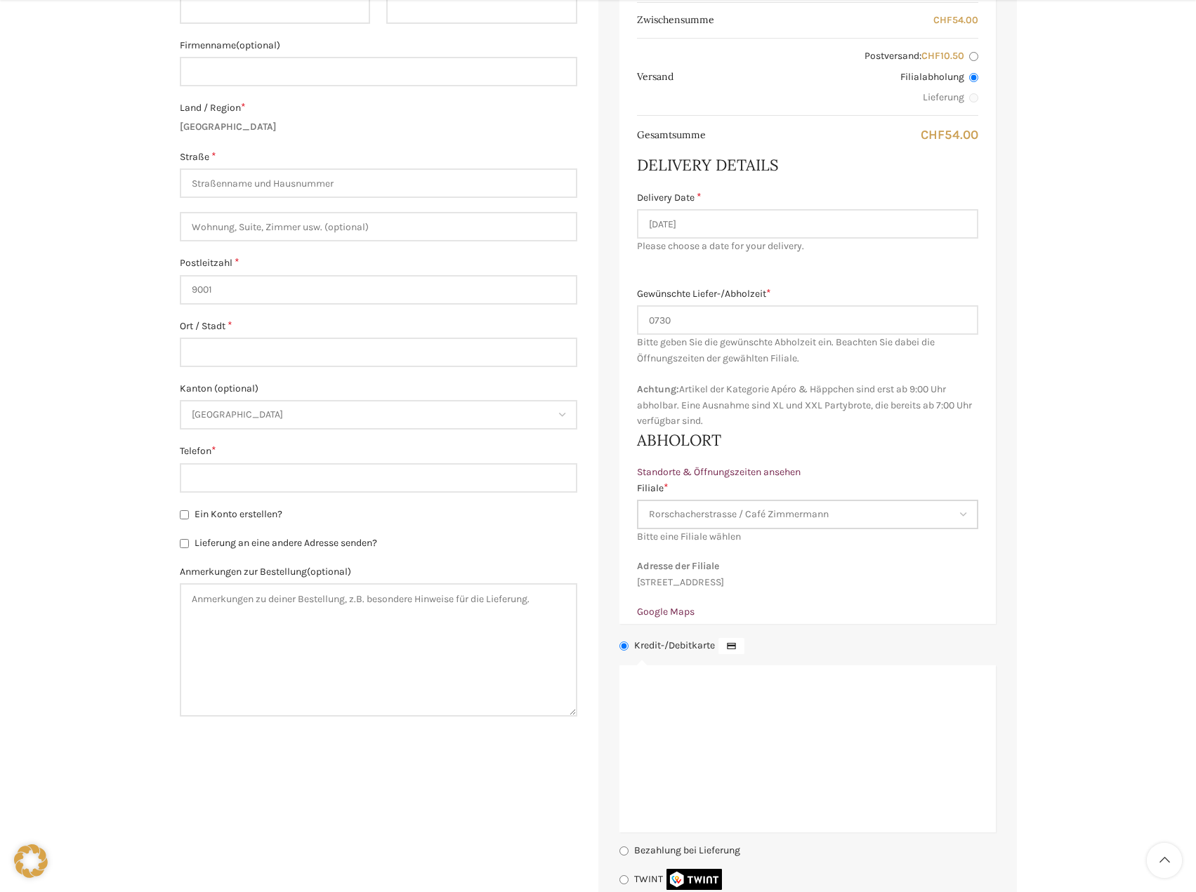
scroll to position [702, 0]
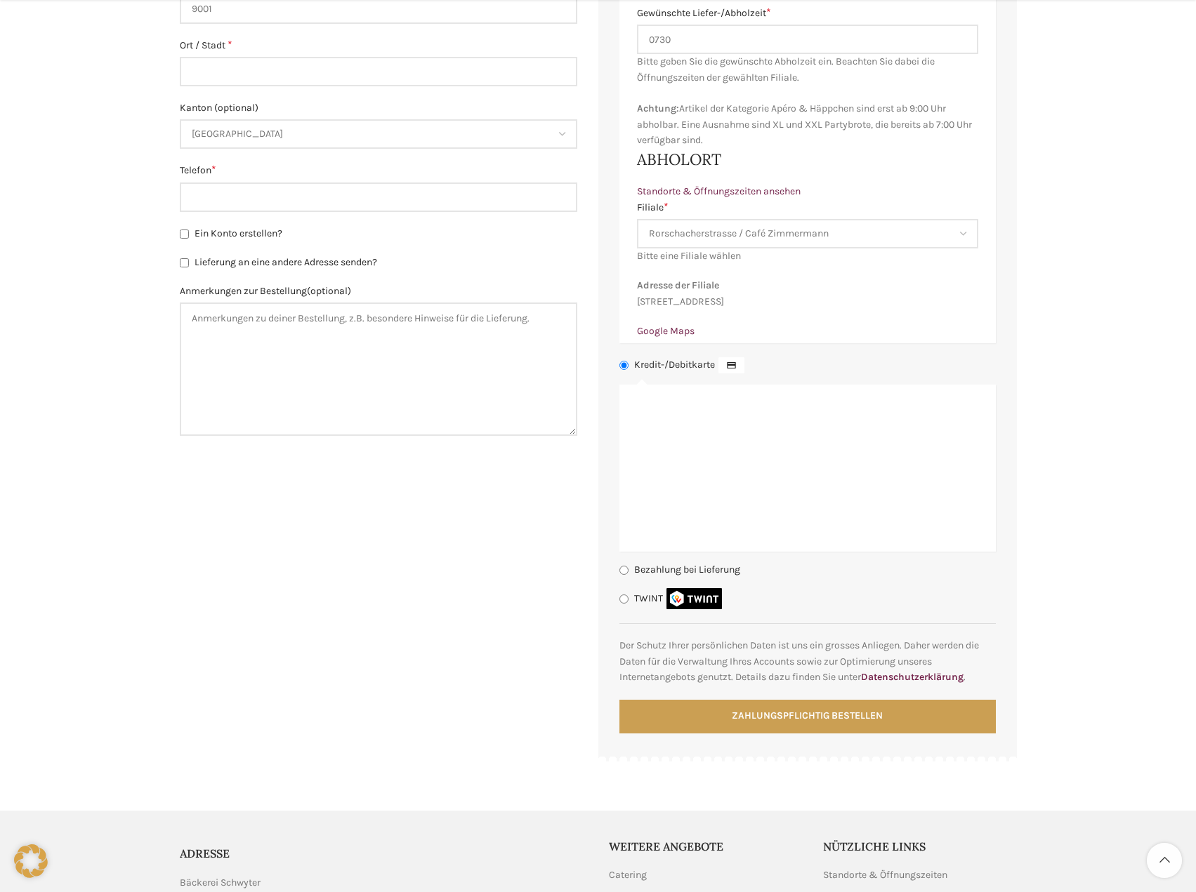
click at [647, 605] on label "TWINT" at bounding box center [679, 599] width 91 height 12
click at [628, 604] on input "TWINT" at bounding box center [623, 599] width 9 height 9
radio input "true"
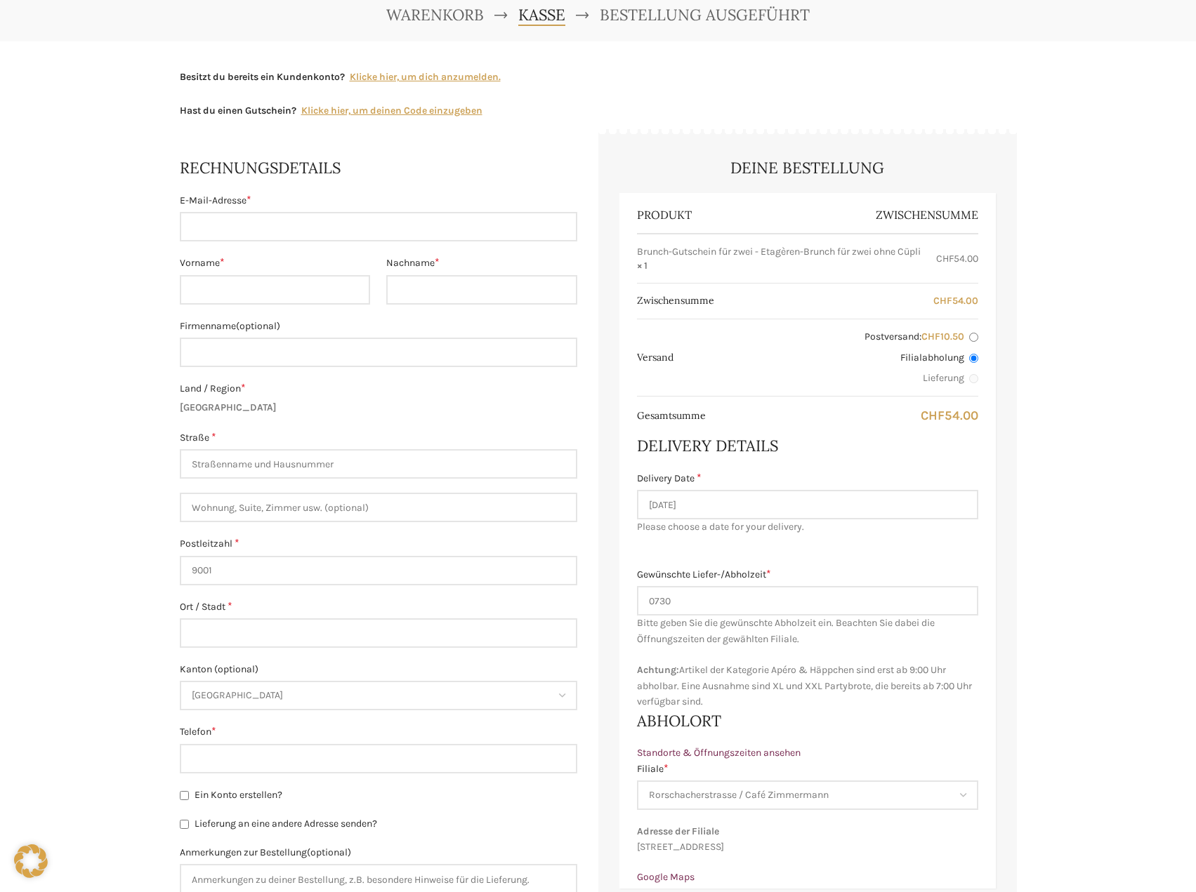
scroll to position [70, 0]
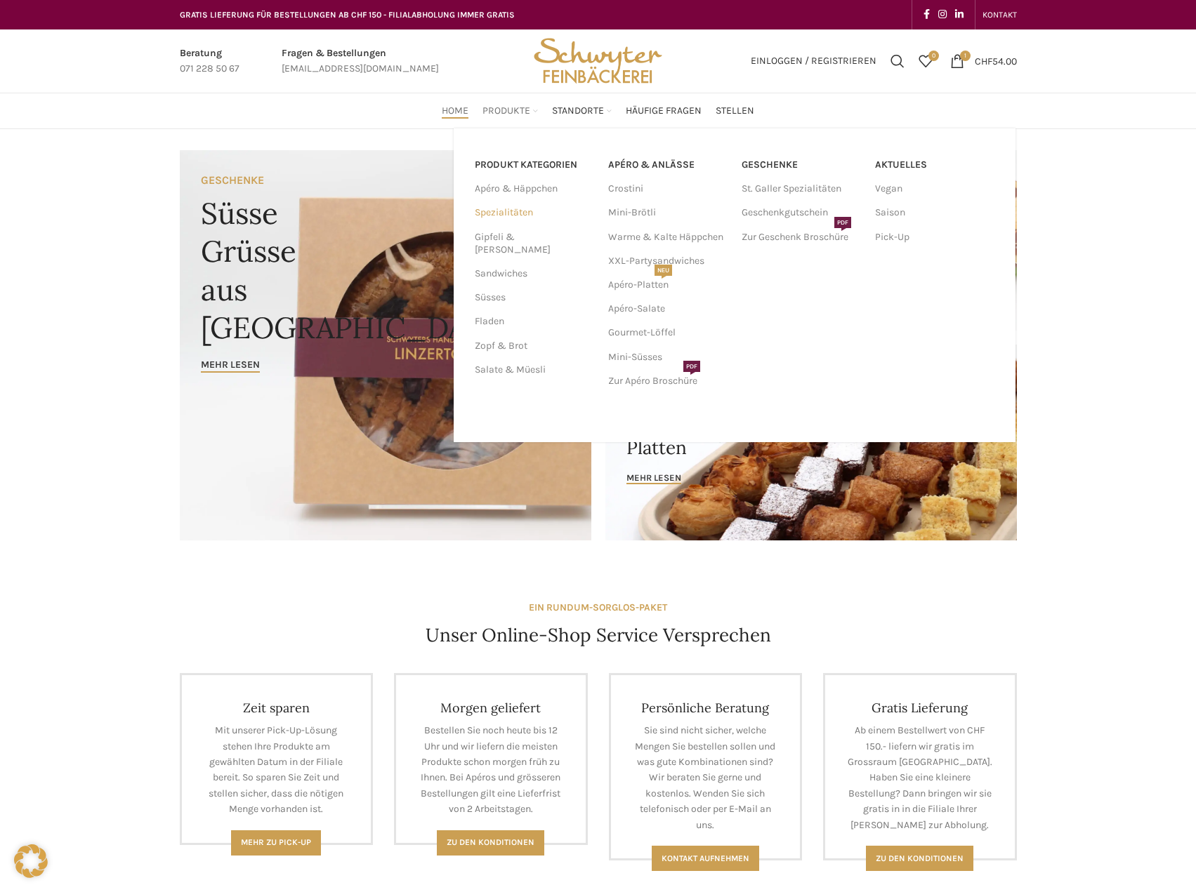
click at [491, 212] on link "Spezialitäten" at bounding box center [533, 213] width 117 height 24
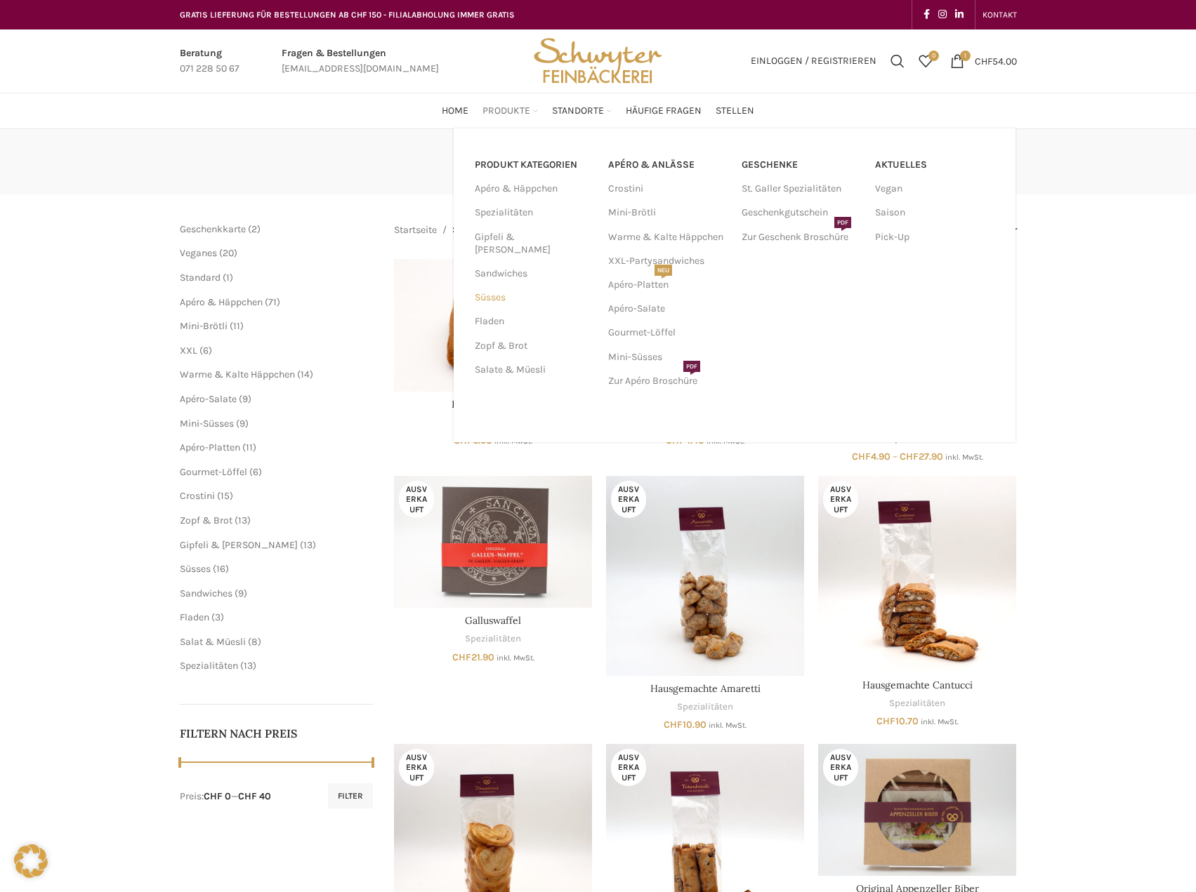
click at [496, 289] on link "Süsses" at bounding box center [533, 298] width 117 height 24
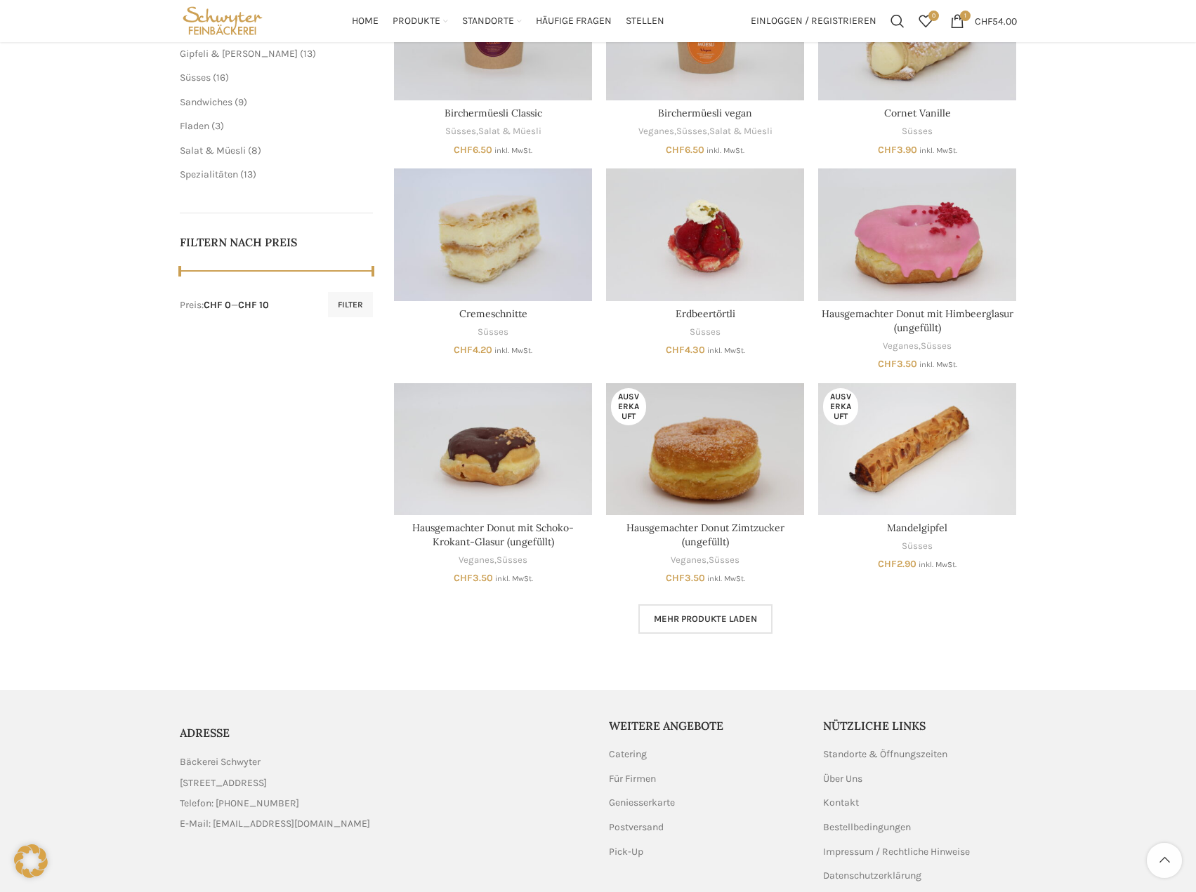
scroll to position [555, 0]
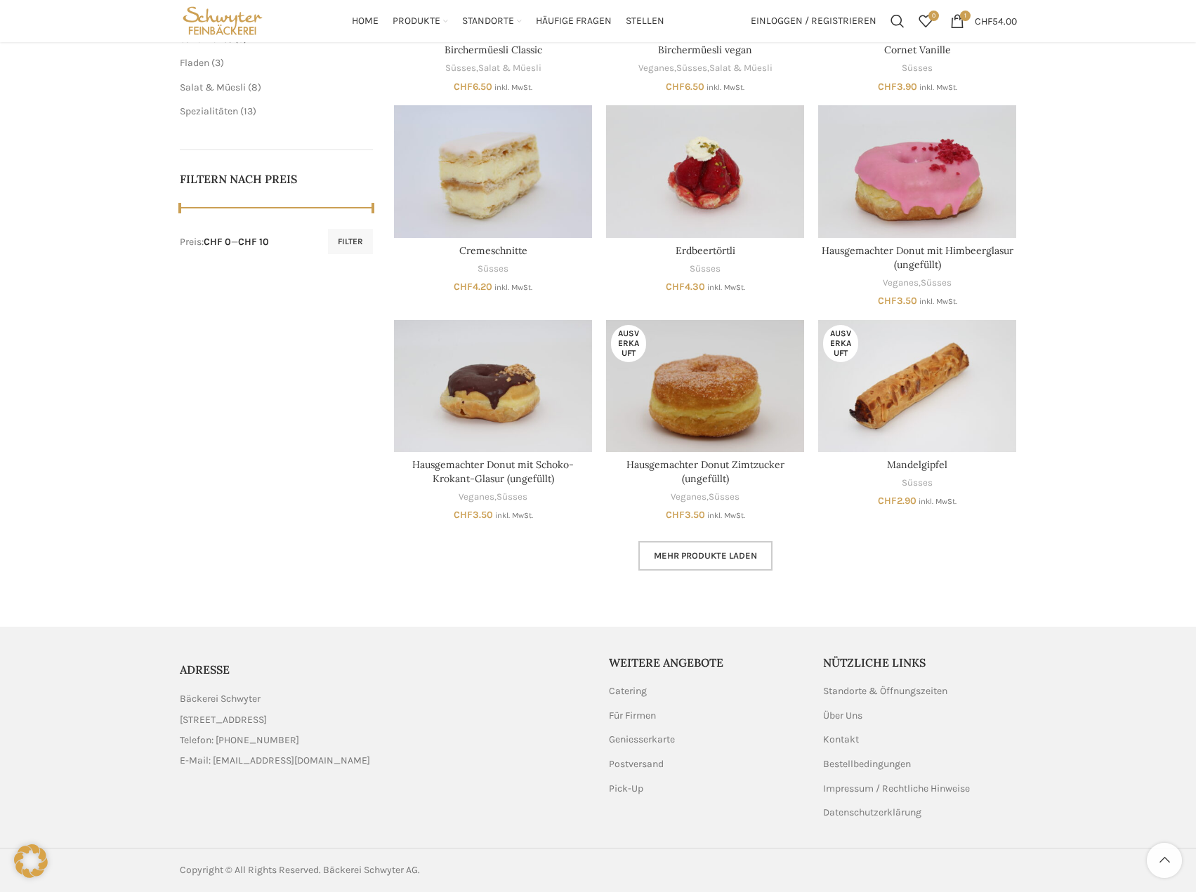
click at [676, 554] on span "Mehr Produkte laden" at bounding box center [705, 555] width 103 height 11
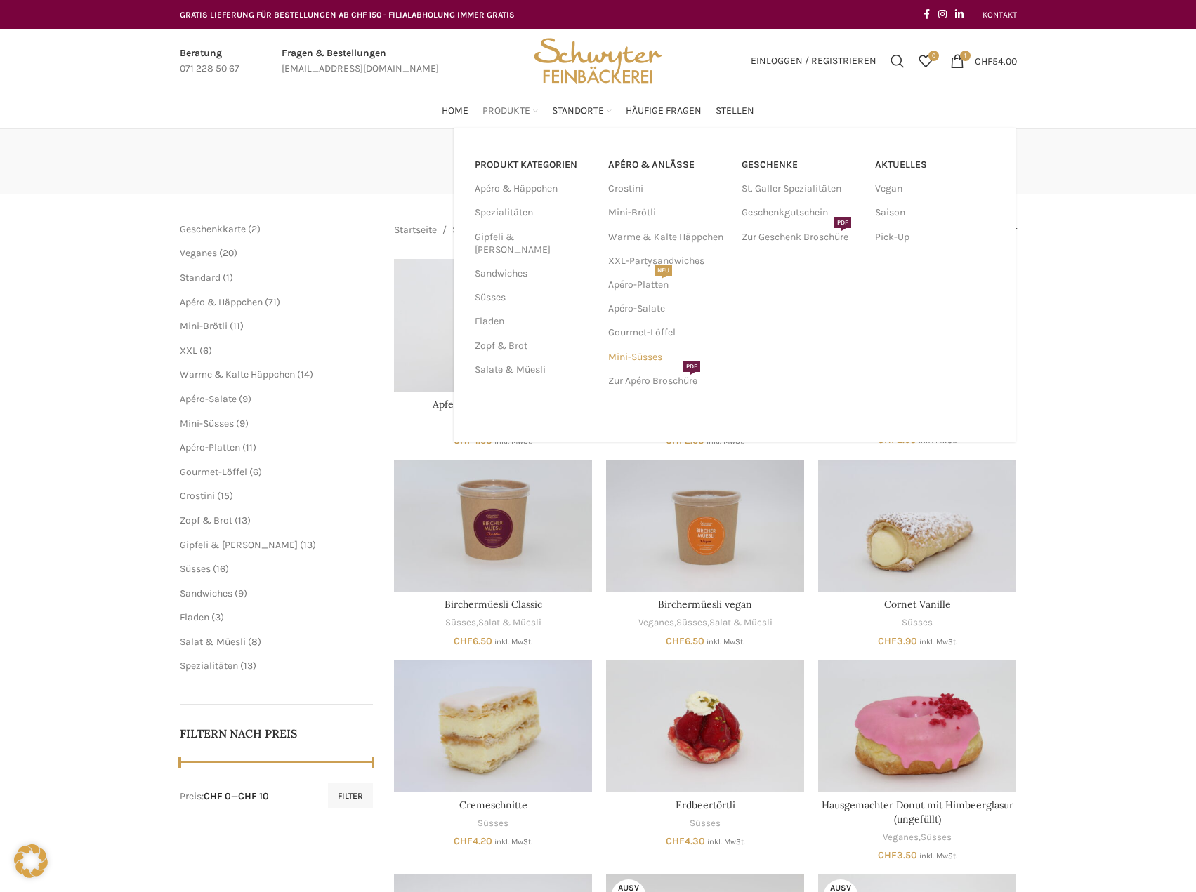
click at [635, 355] on link "Mini-Süsses" at bounding box center [667, 357] width 119 height 24
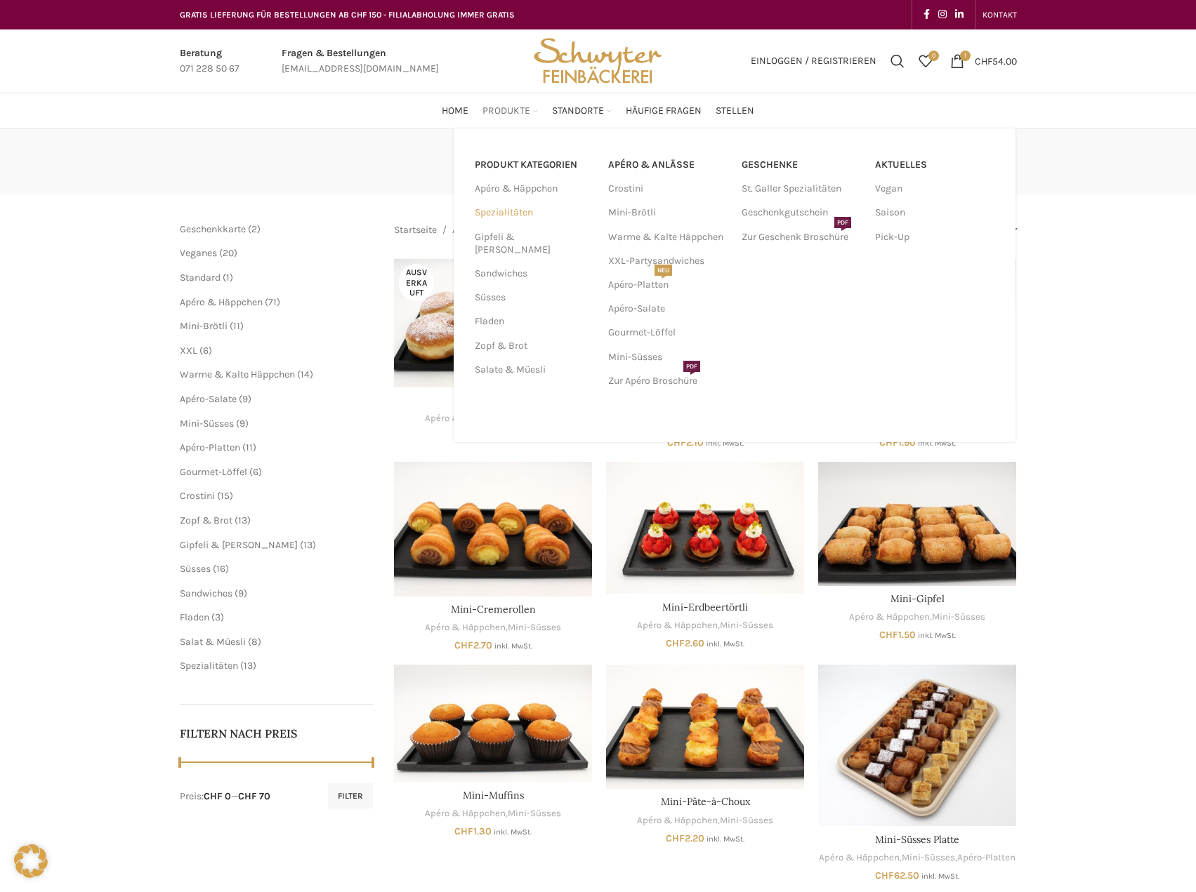
click at [517, 217] on link "Spezialitäten" at bounding box center [533, 213] width 117 height 24
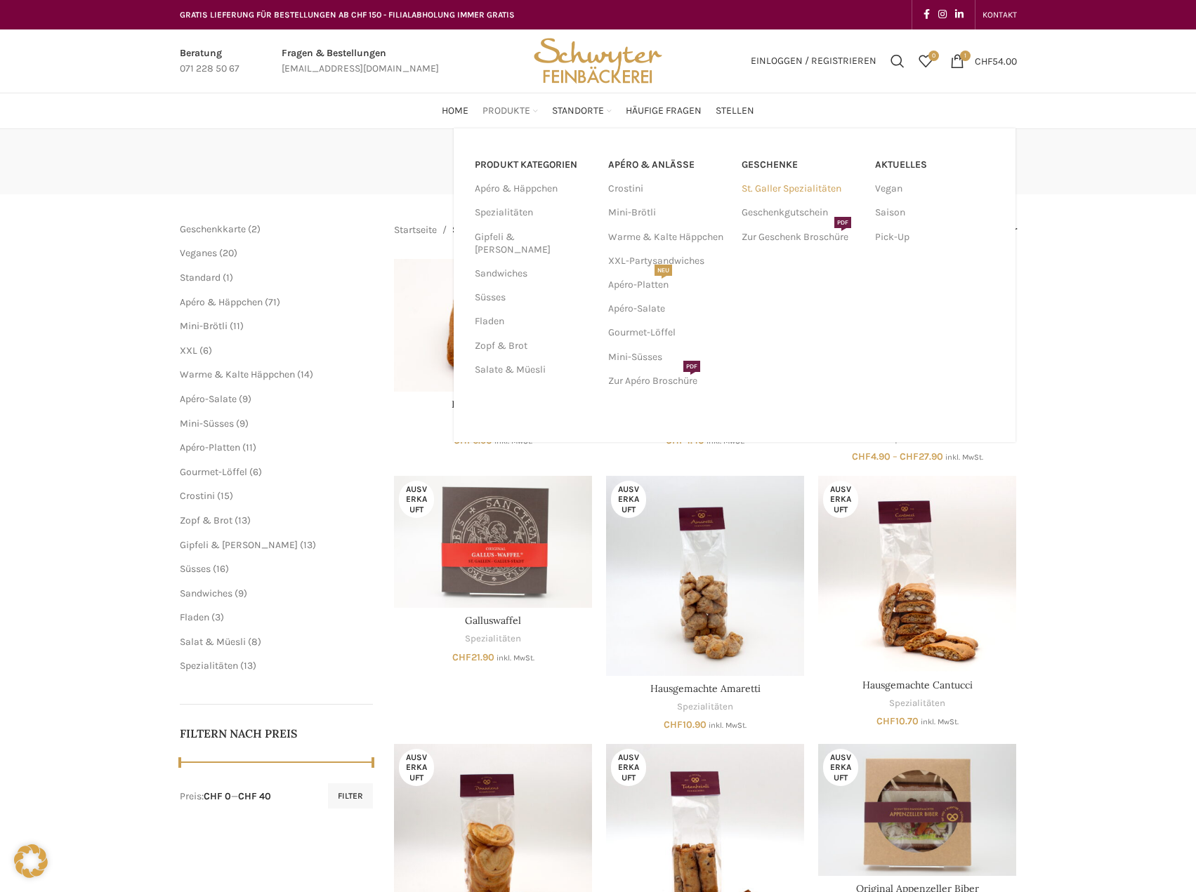
click at [781, 190] on link "St. Galler Spezialitäten" at bounding box center [800, 189] width 119 height 24
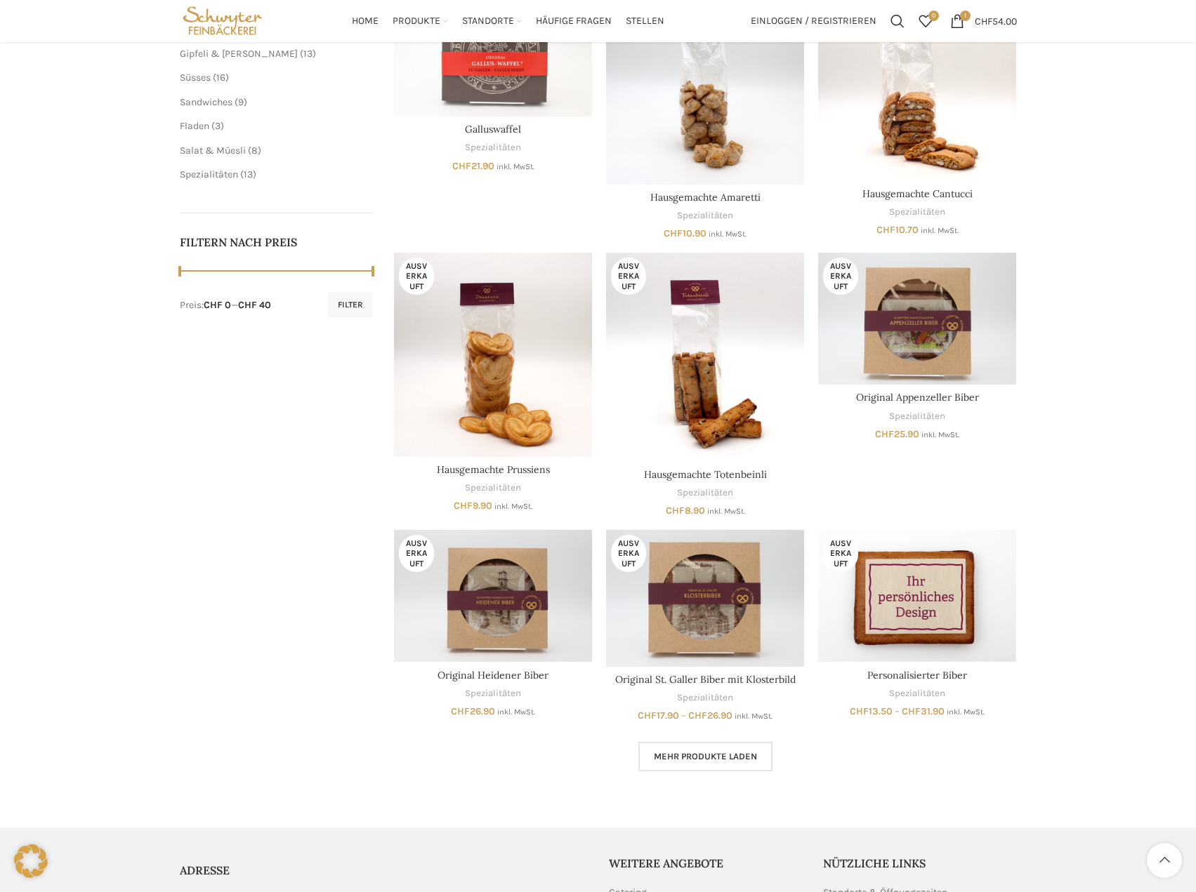
scroll to position [693, 0]
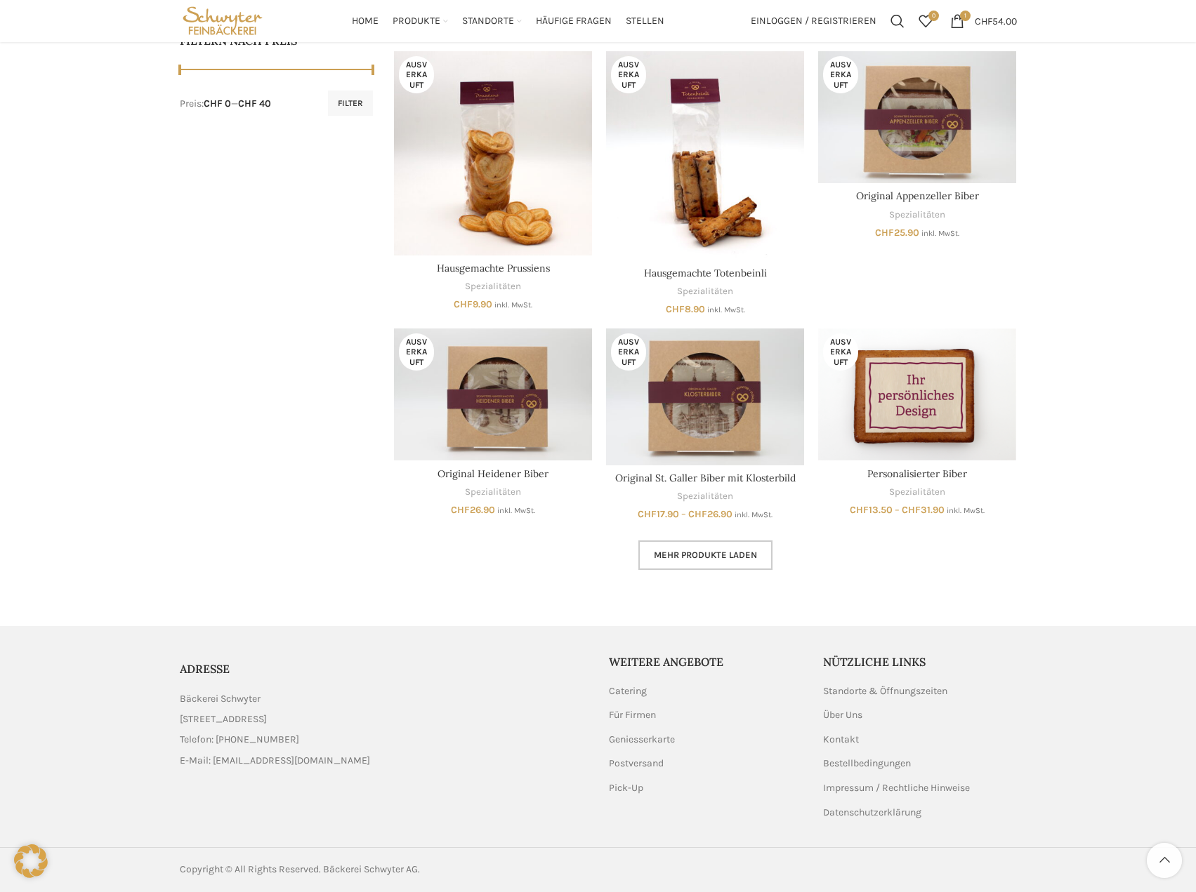
click at [759, 556] on link "Mehr Produkte laden" at bounding box center [705, 555] width 134 height 29
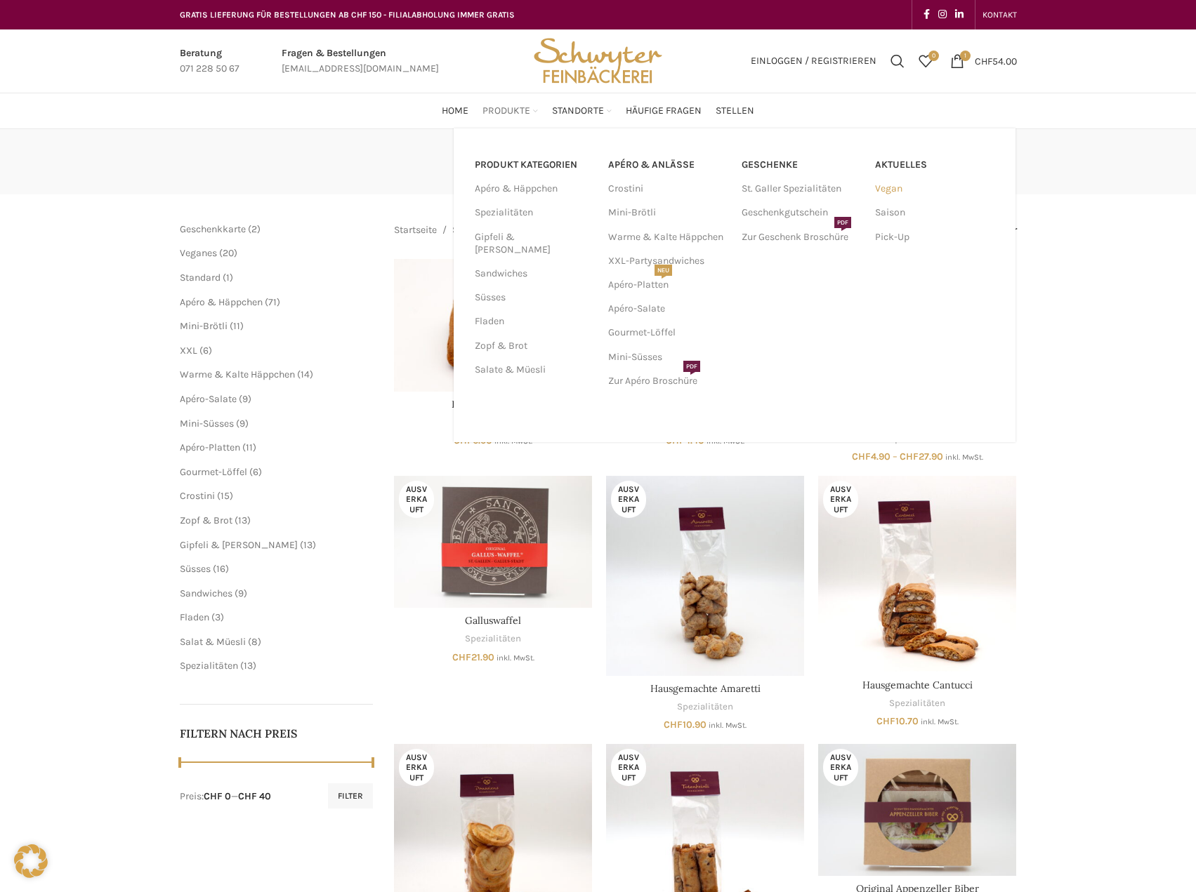
click at [889, 192] on link "Vegan" at bounding box center [934, 189] width 119 height 24
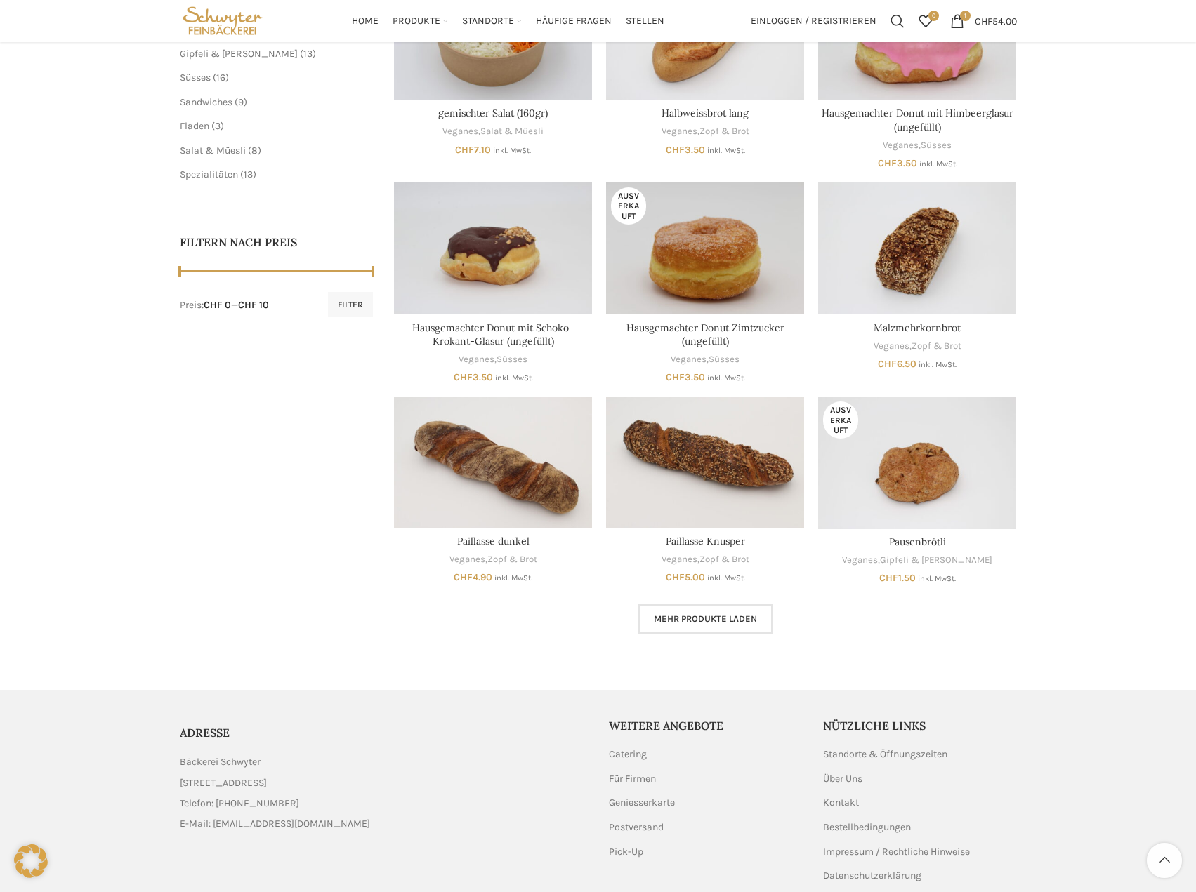
scroll to position [555, 0]
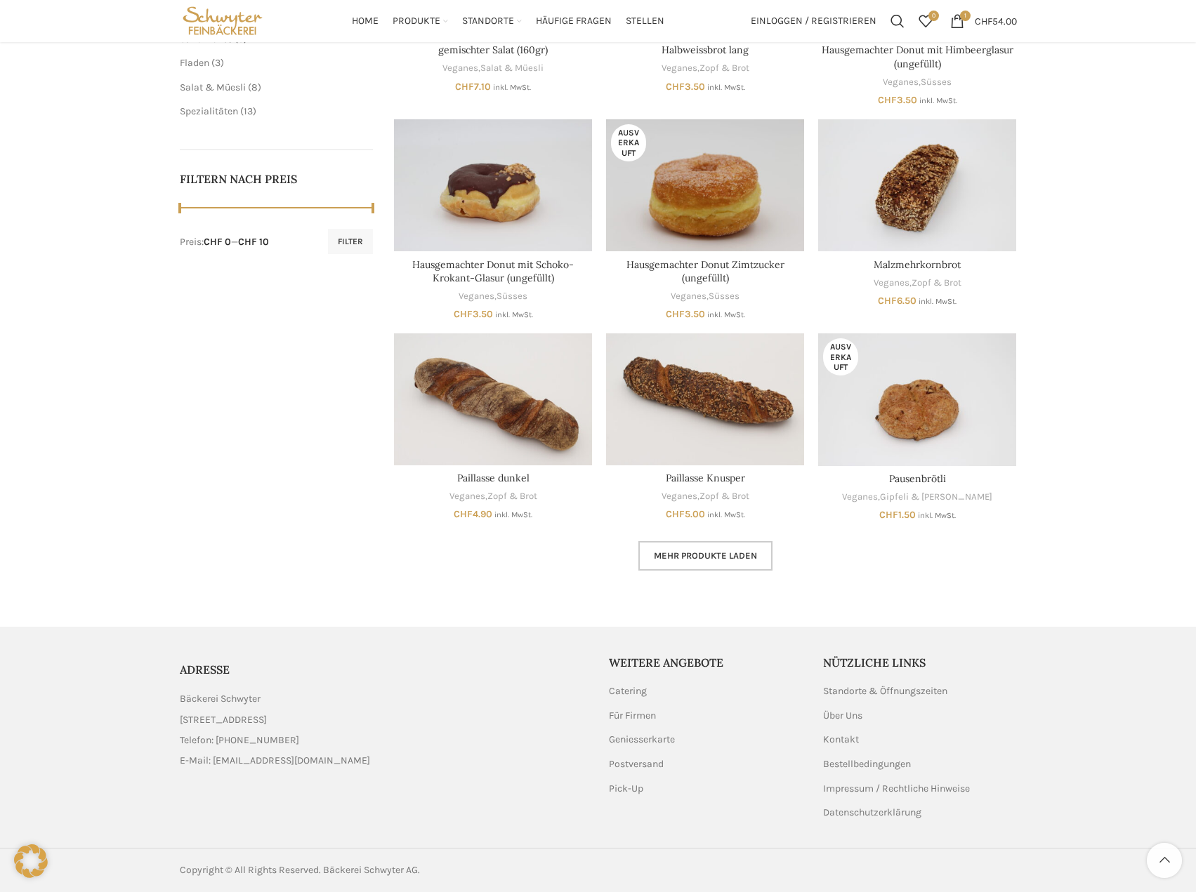
click at [728, 566] on link "Mehr Produkte laden" at bounding box center [705, 555] width 134 height 29
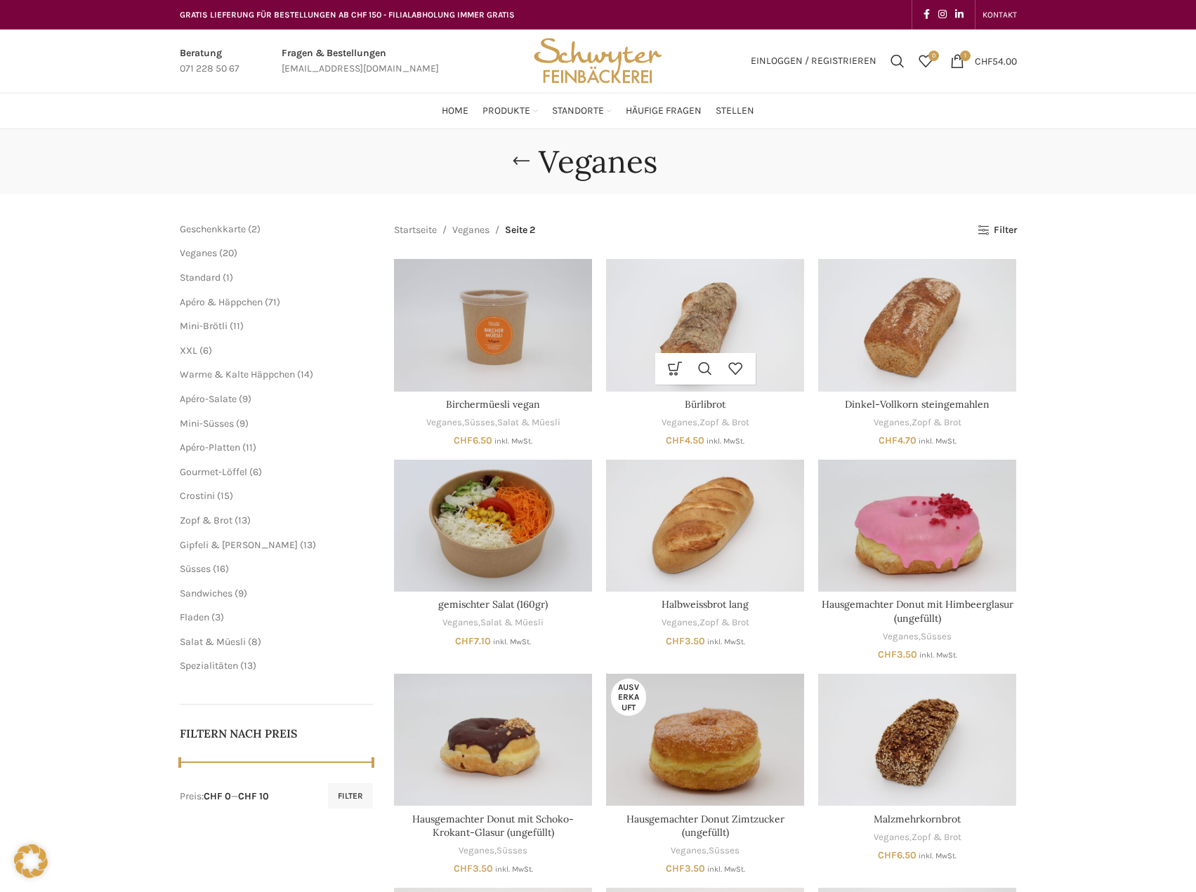
click at [717, 342] on img "Bürlibrot" at bounding box center [705, 325] width 198 height 132
